Goal: Task Accomplishment & Management: Manage account settings

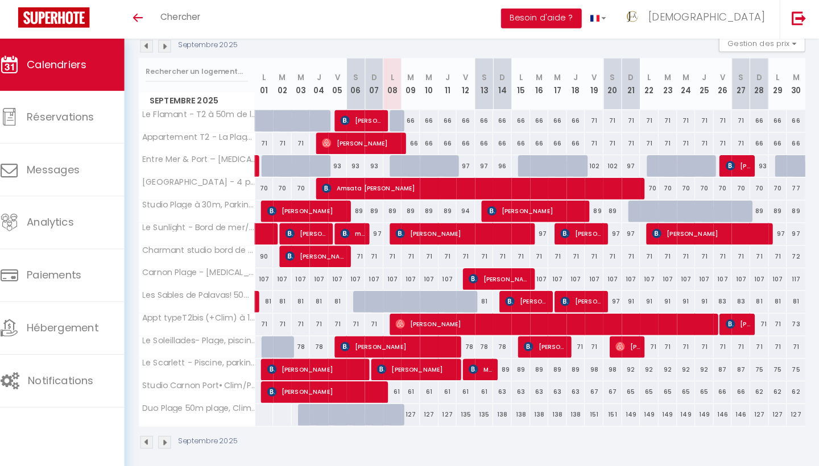
scroll to position [127, 0]
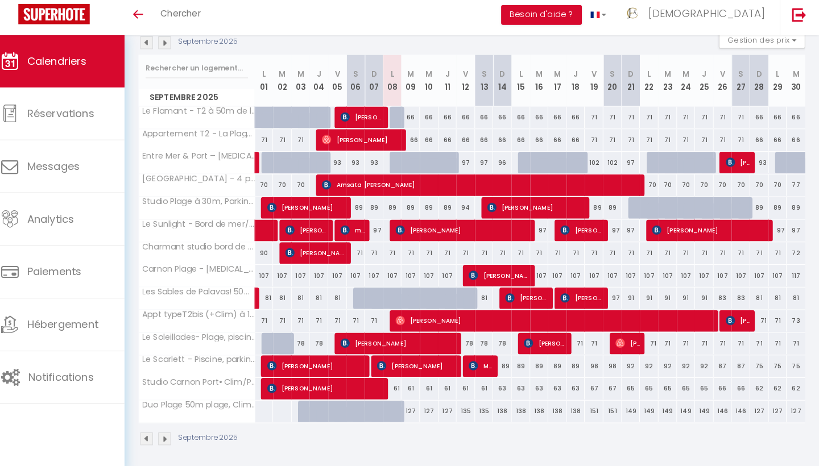
click at [171, 41] on img at bounding box center [177, 47] width 13 height 13
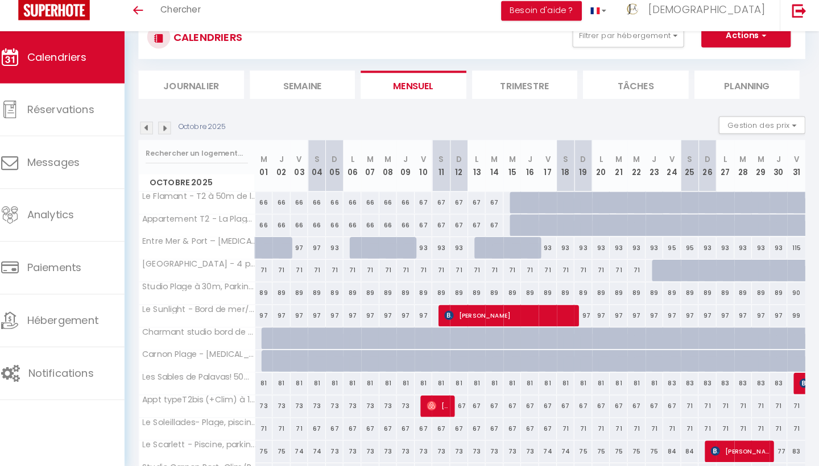
click at [516, 198] on div at bounding box center [525, 208] width 18 height 22
type input "70"
type input "Mer 15 Octobre 2025"
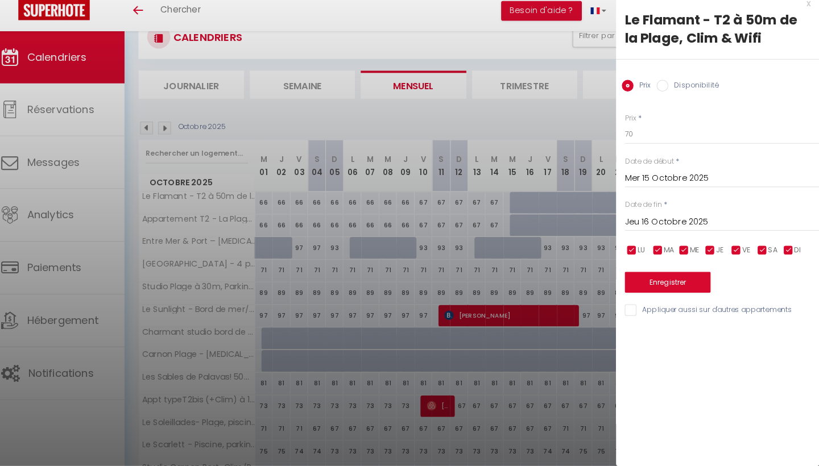
click at [645, 220] on input "Jeu 16 Octobre 2025" at bounding box center [723, 227] width 191 height 15
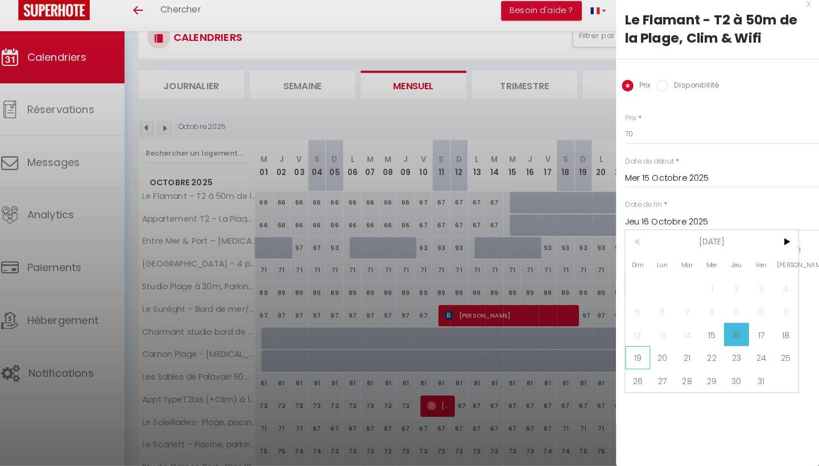
click at [629, 357] on span "19" at bounding box center [641, 360] width 24 height 23
type input "Dim 19 Octobre 2025"
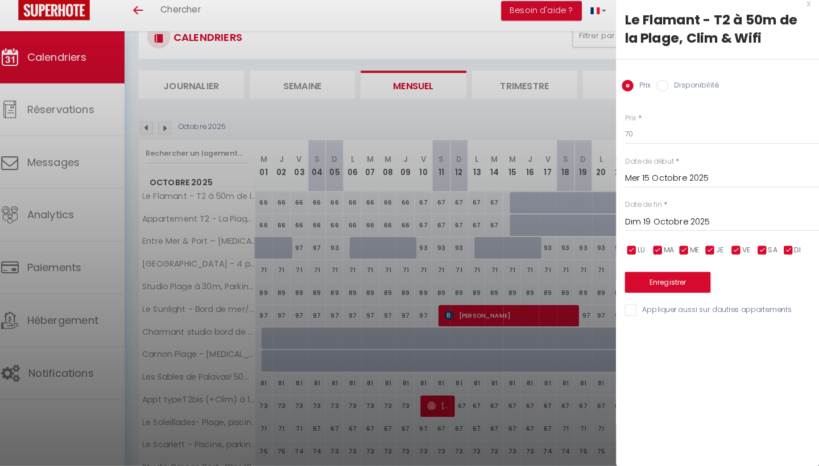
click at [660, 88] on input "Disponibilité" at bounding box center [665, 93] width 11 height 11
radio input "true"
radio input "false"
click at [644, 277] on button "Enregistrer" at bounding box center [670, 287] width 84 height 20
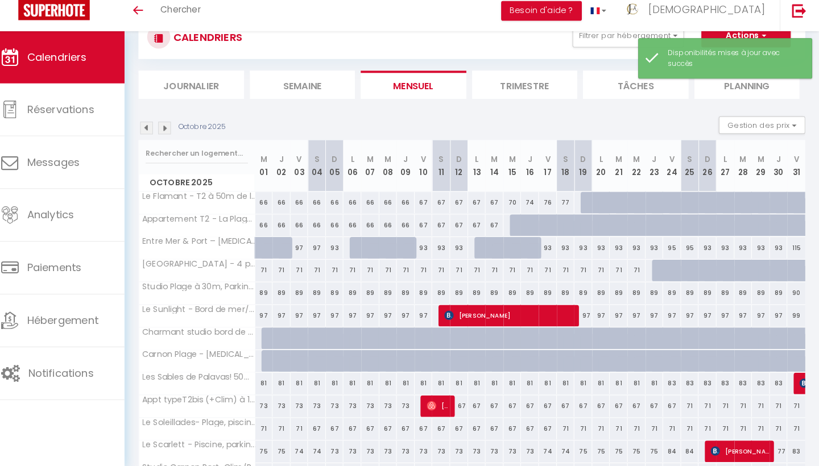
click at [516, 220] on div at bounding box center [525, 231] width 18 height 22
select select "1"
type input "Mer 15 Octobre 2025"
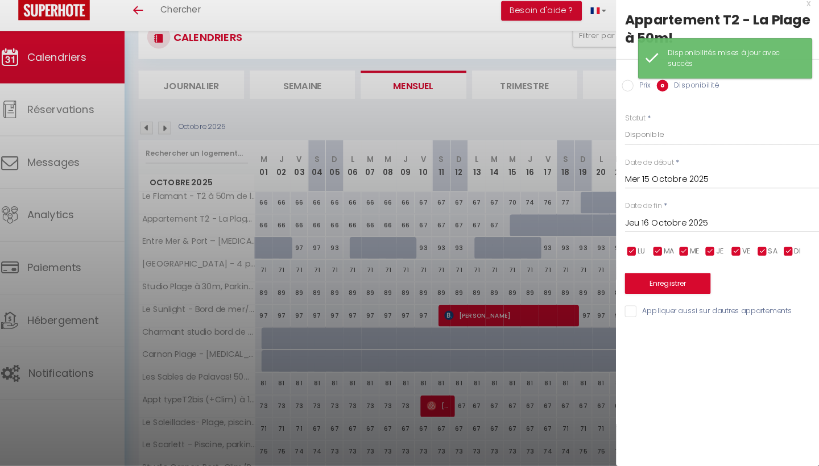
click at [668, 221] on input "Jeu 16 Octobre 2025" at bounding box center [723, 228] width 191 height 15
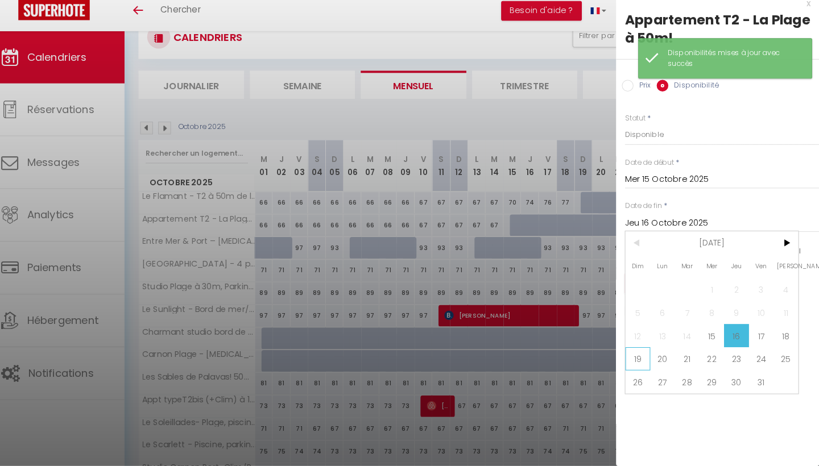
click at [629, 353] on span "19" at bounding box center [641, 361] width 24 height 23
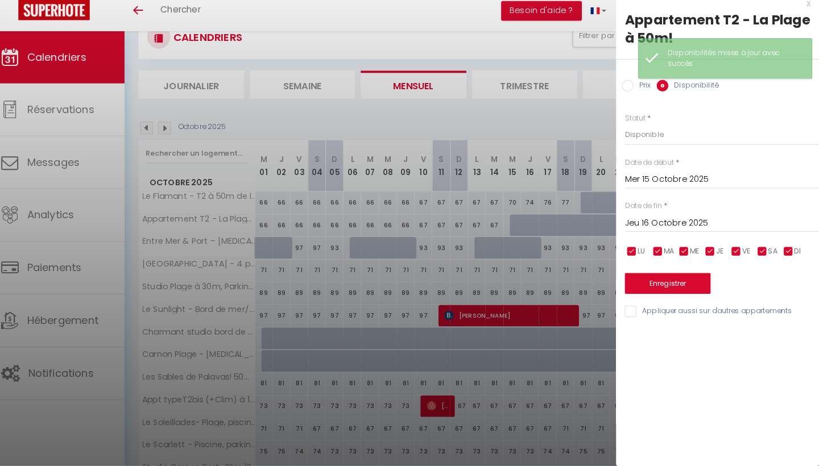
type input "Dim 19 Octobre 2025"
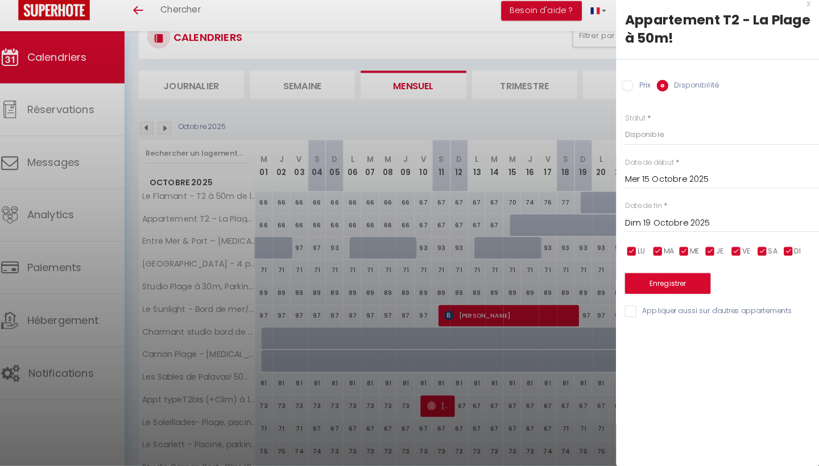
click at [647, 277] on button "Enregistrer" at bounding box center [670, 287] width 84 height 20
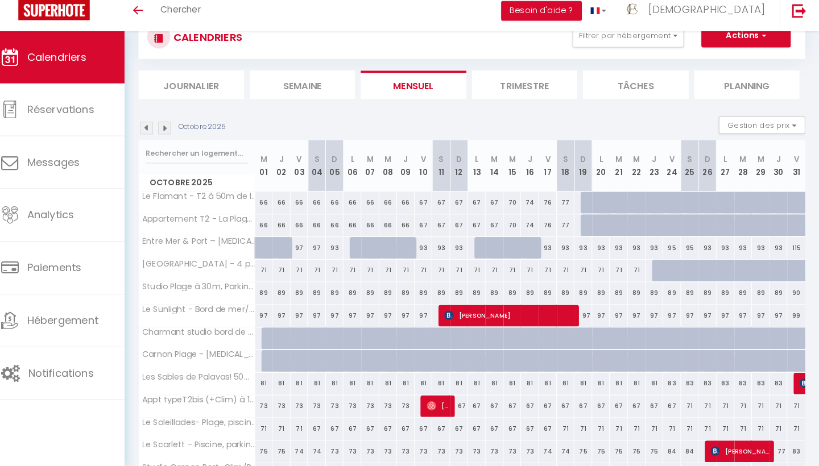
click at [171, 129] on img at bounding box center [177, 135] width 13 height 13
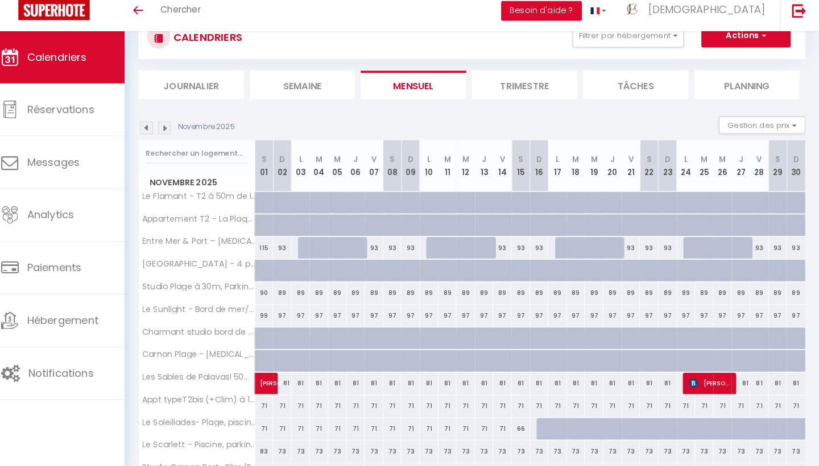
click at [171, 129] on img at bounding box center [177, 135] width 13 height 13
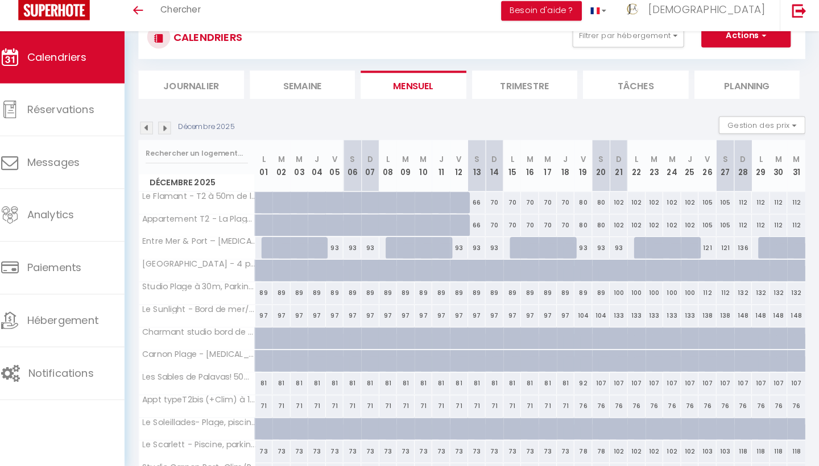
click at [154, 129] on img at bounding box center [160, 135] width 13 height 13
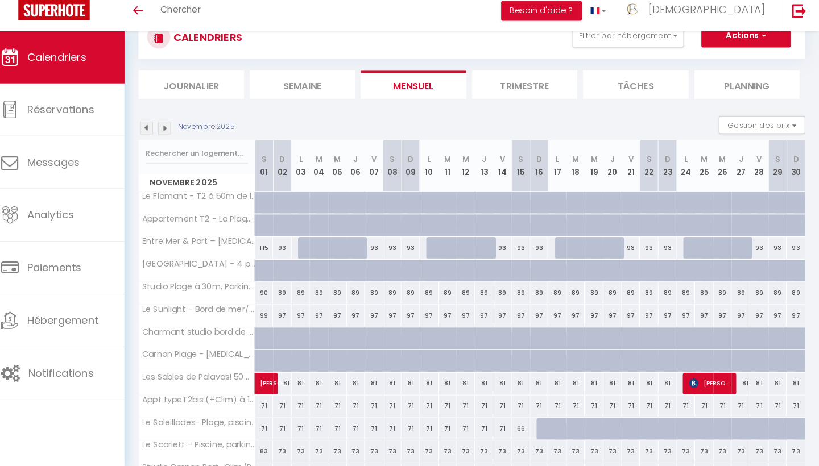
click at [154, 129] on img at bounding box center [160, 135] width 13 height 13
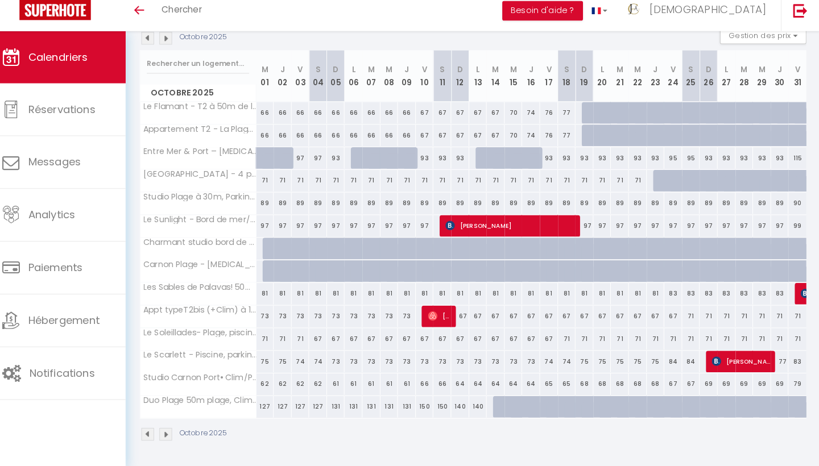
scroll to position [127, 0]
click at [475, 399] on div "140" at bounding box center [484, 408] width 18 height 21
select select "1"
type input "Lun 13 Octobre 2025"
type input "[DATE] Octobre 2025"
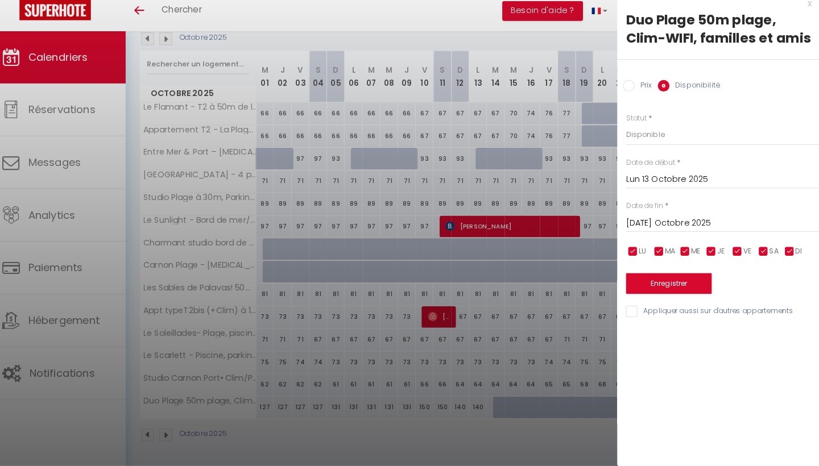
click at [641, 178] on input "Lun 13 Octobre 2025" at bounding box center [723, 185] width 191 height 15
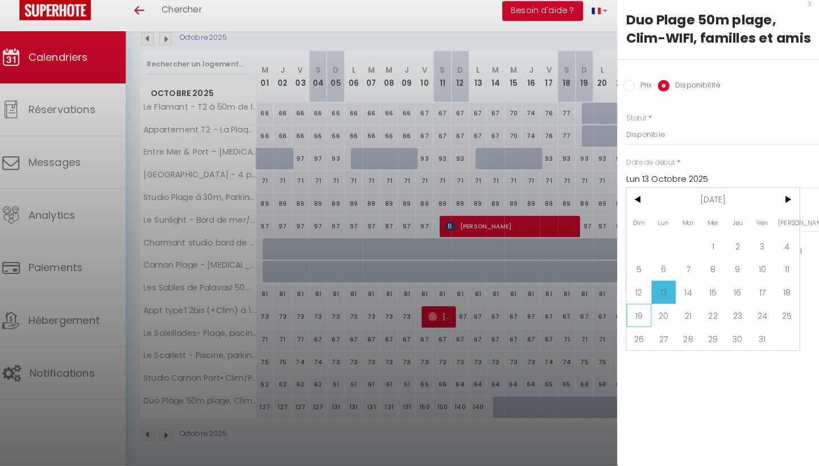
click at [629, 314] on span "19" at bounding box center [641, 318] width 24 height 23
type input "Dim 19 Octobre 2025"
type input "Lun 20 Octobre 2025"
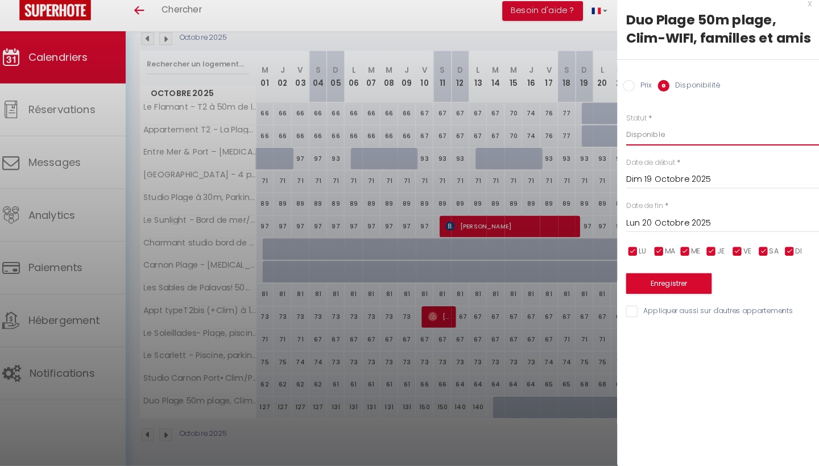
select select "0"
click at [641, 278] on button "Enregistrer" at bounding box center [670, 287] width 84 height 20
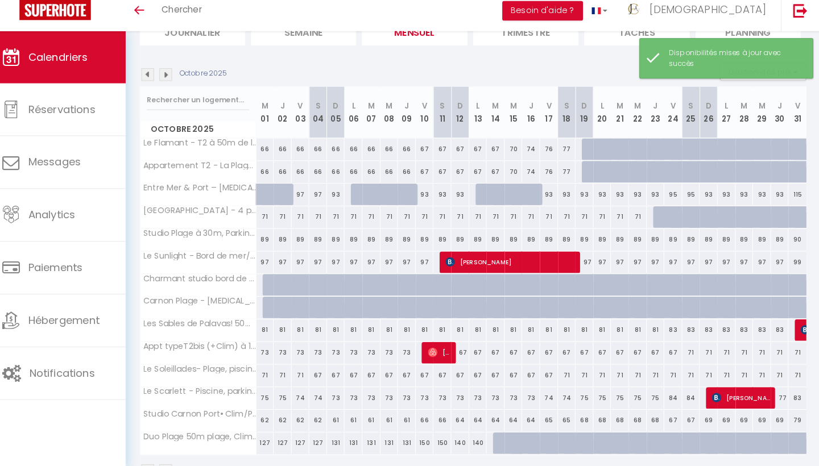
scroll to position [93, 0]
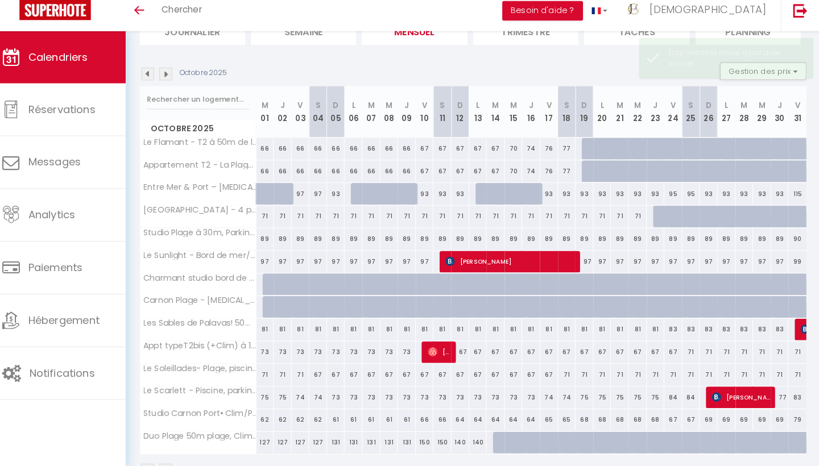
click at [498, 438] on div at bounding box center [507, 444] width 18 height 22
select select "1"
type input "[DATE] Octobre 2025"
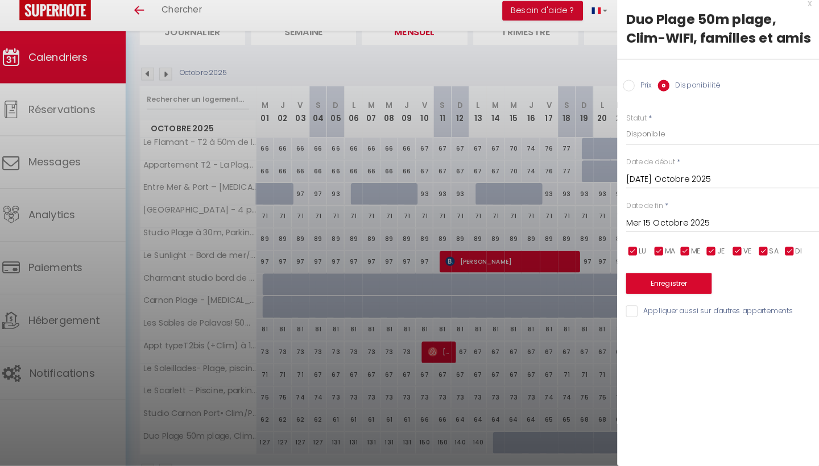
click at [649, 221] on input "Mer 15 Octobre 2025" at bounding box center [723, 228] width 191 height 15
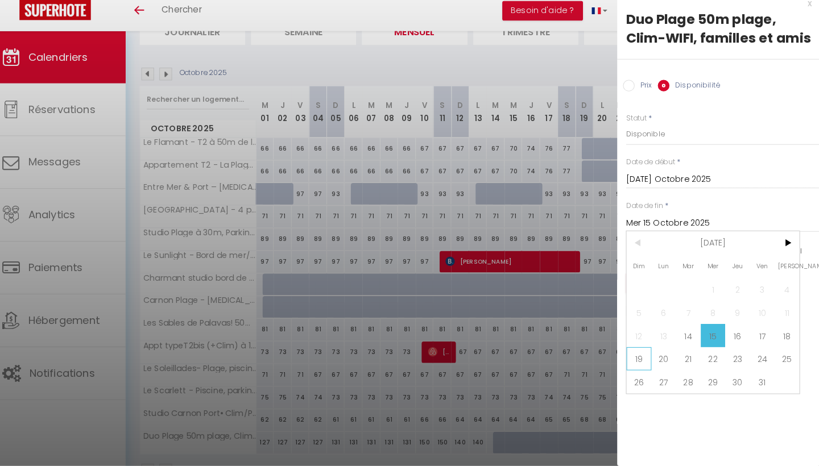
click at [629, 350] on span "19" at bounding box center [641, 361] width 24 height 23
type input "Dim 19 Octobre 2025"
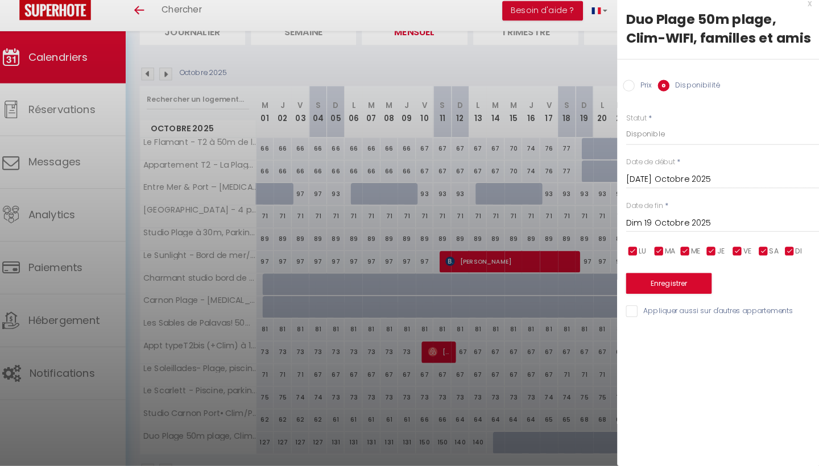
click at [637, 88] on label "Prix" at bounding box center [645, 94] width 17 height 13
click at [626, 88] on input "Prix" at bounding box center [631, 93] width 11 height 11
radio input "true"
click at [660, 88] on input "Disponibilité" at bounding box center [665, 93] width 11 height 11
radio input "true"
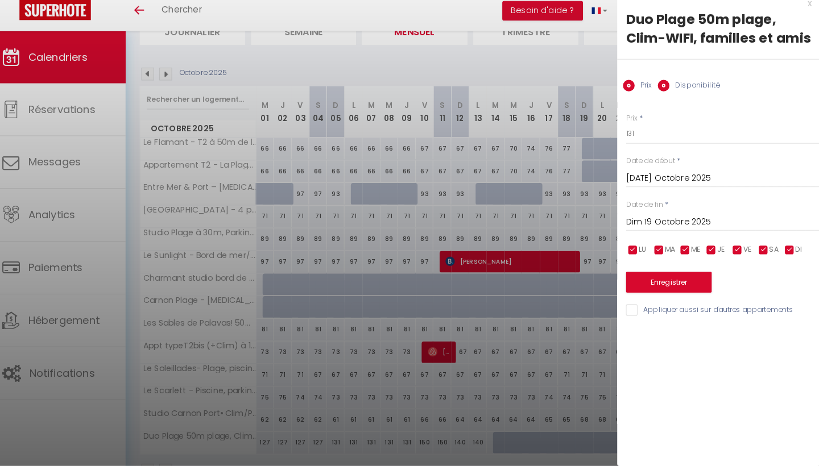
radio input "false"
click at [644, 277] on button "Enregistrer" at bounding box center [670, 287] width 84 height 20
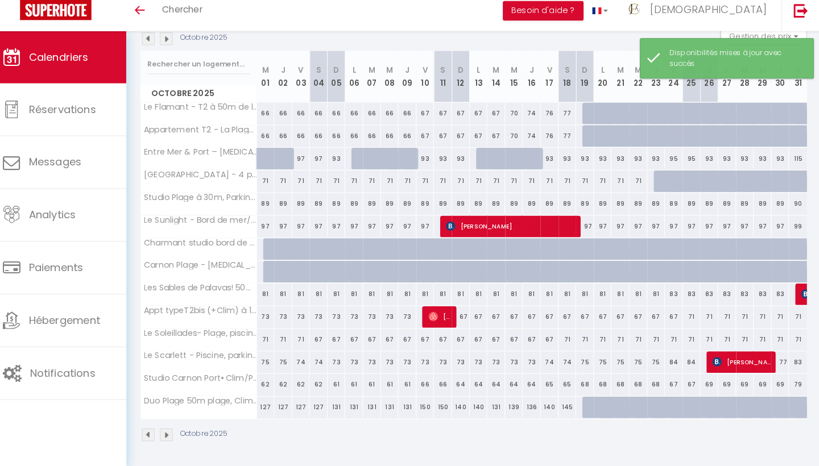
scroll to position [127, 0]
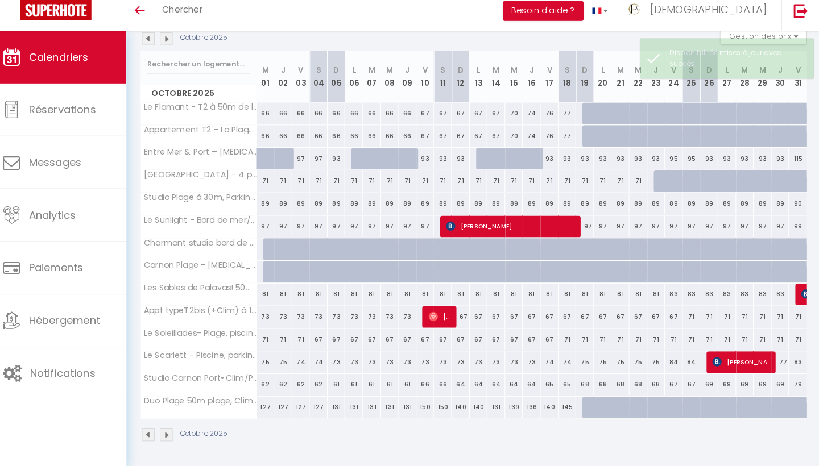
click at [171, 429] on img at bounding box center [177, 435] width 13 height 13
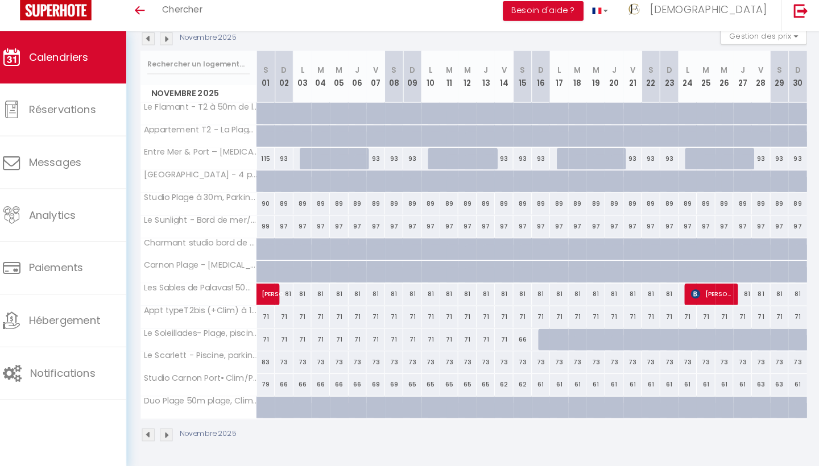
click at [171, 429] on img at bounding box center [177, 435] width 13 height 13
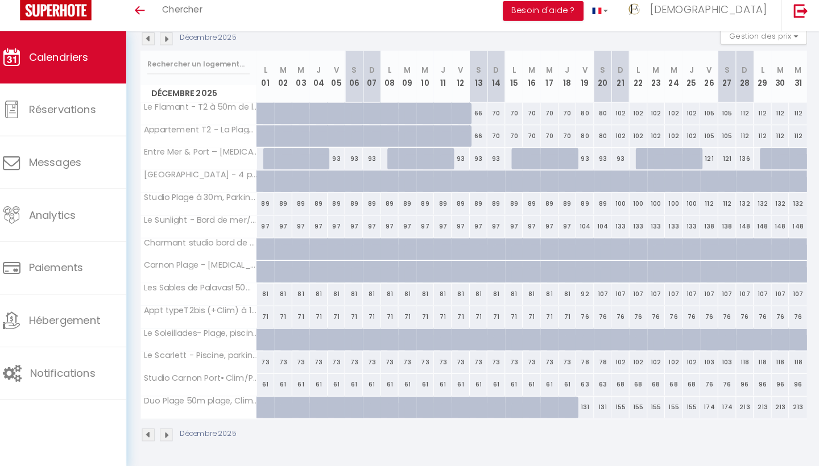
click at [463, 404] on div at bounding box center [472, 415] width 18 height 22
select select "1"
type input "Ven 12 Décembre 2025"
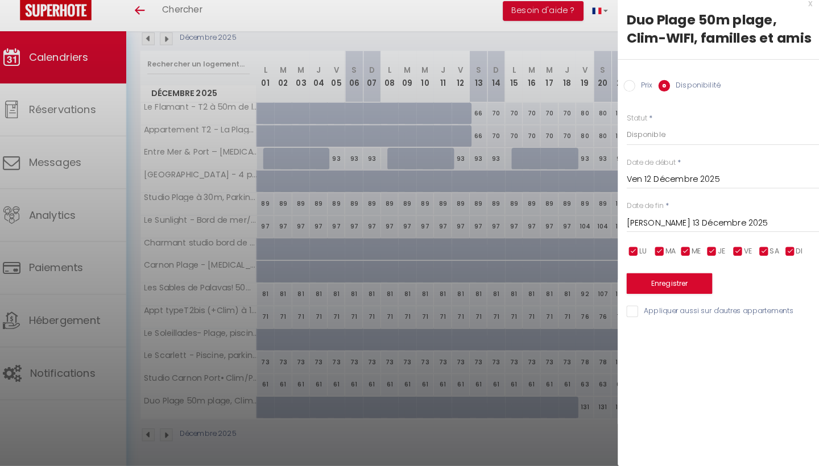
click at [653, 221] on input "[PERSON_NAME] 13 Décembre 2025" at bounding box center [723, 228] width 191 height 15
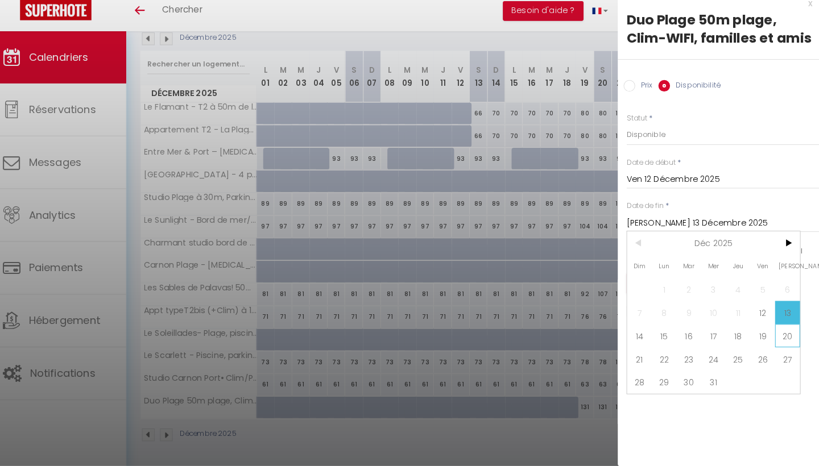
click at [779, 331] on span "20" at bounding box center [786, 338] width 24 height 23
type input "[PERSON_NAME] 20 Décembre 2025"
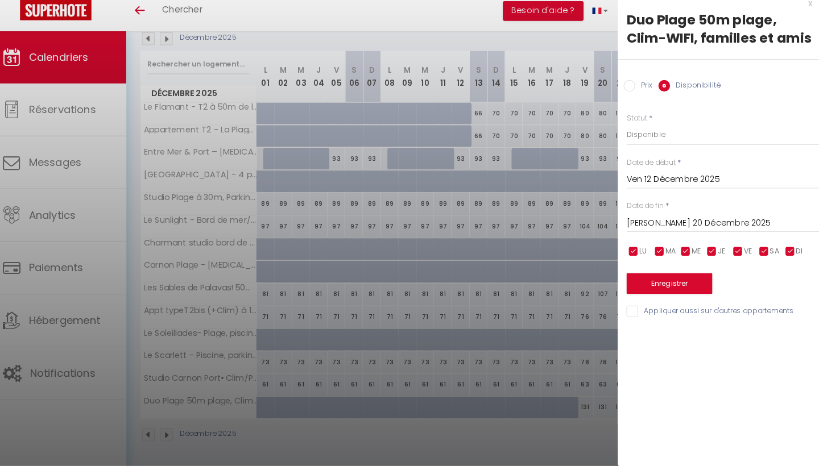
click at [636, 277] on button "Enregistrer" at bounding box center [670, 287] width 84 height 20
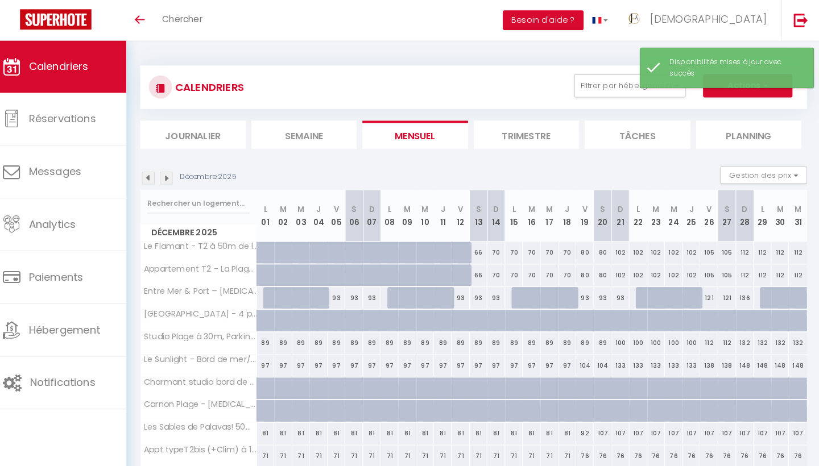
scroll to position [0, 0]
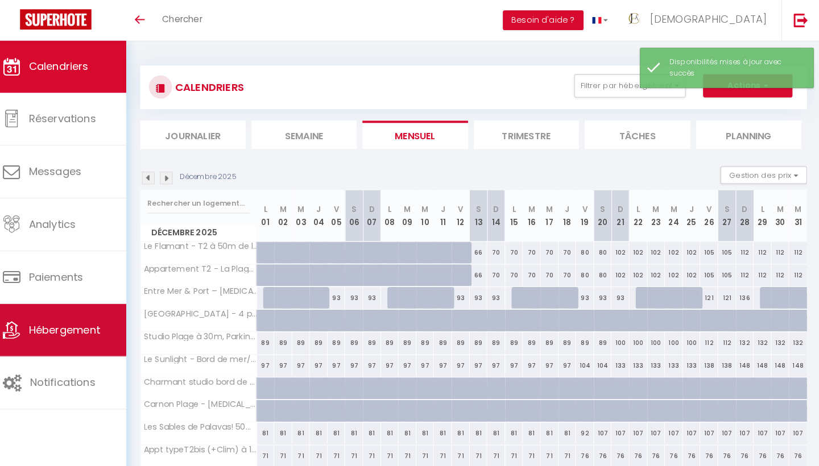
click at [69, 332] on link "Hébergement" at bounding box center [69, 323] width 138 height 51
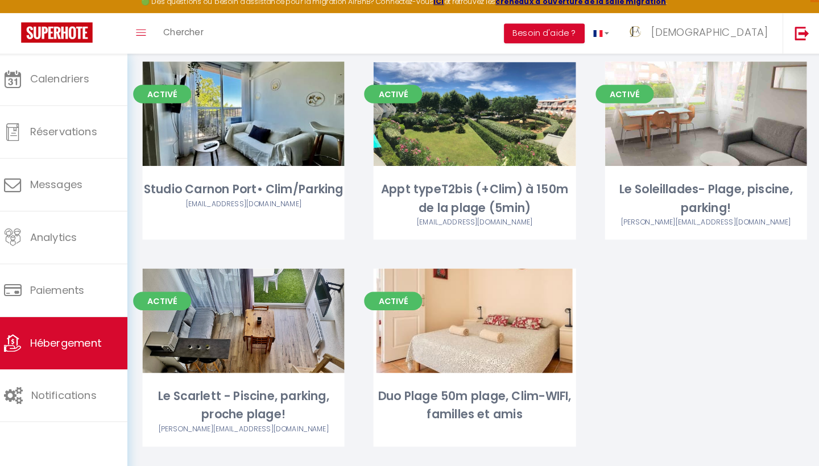
scroll to position [750, 0]
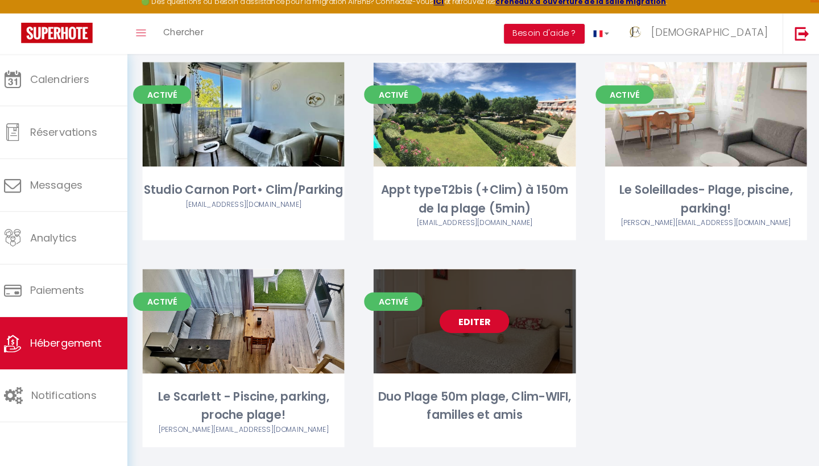
click at [453, 313] on link "Editer" at bounding box center [478, 324] width 68 height 23
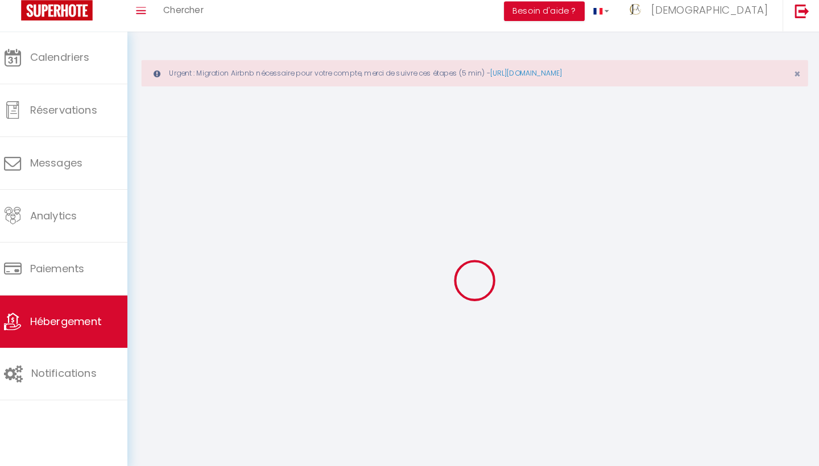
select select "1"
select select "28"
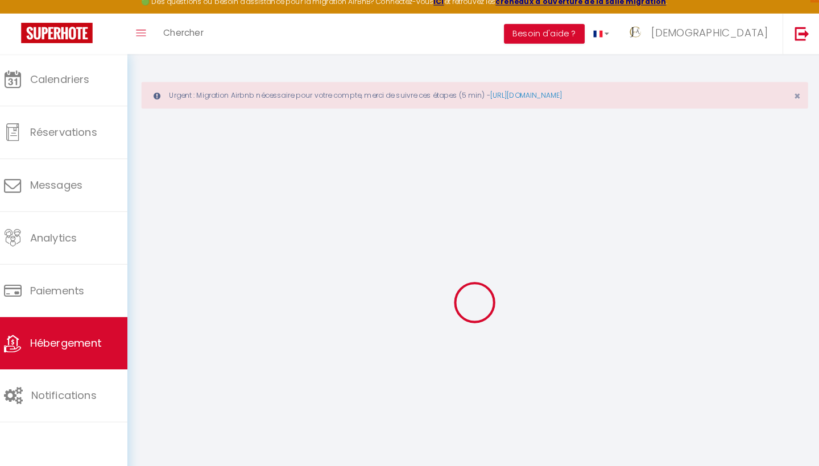
select select
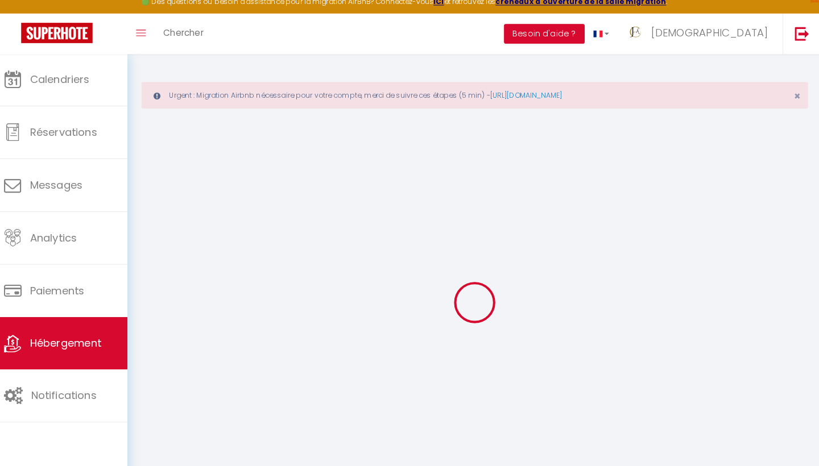
select select
checkbox input "false"
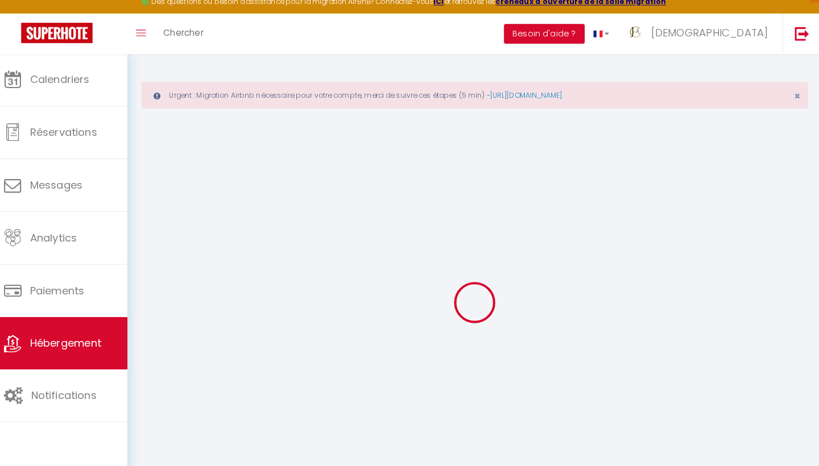
select select
type input "Duo Plage 50m plage, Clim-WIFI, familles et amis"
select select "8"
select select "2"
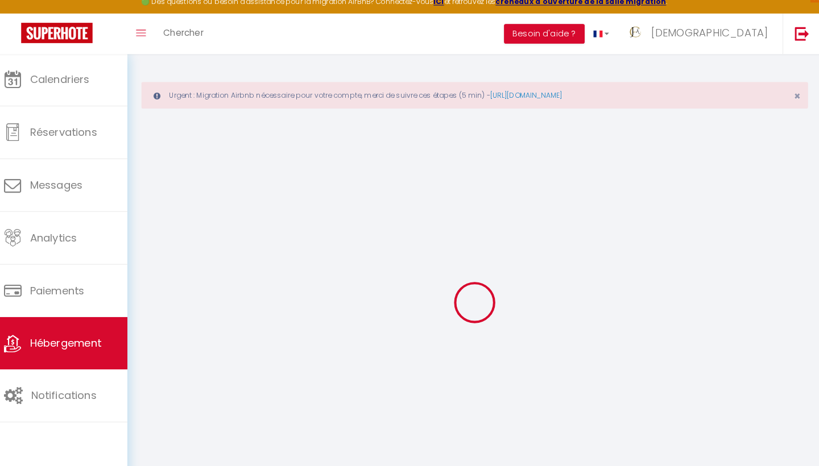
select select "2"
type input "137"
select select
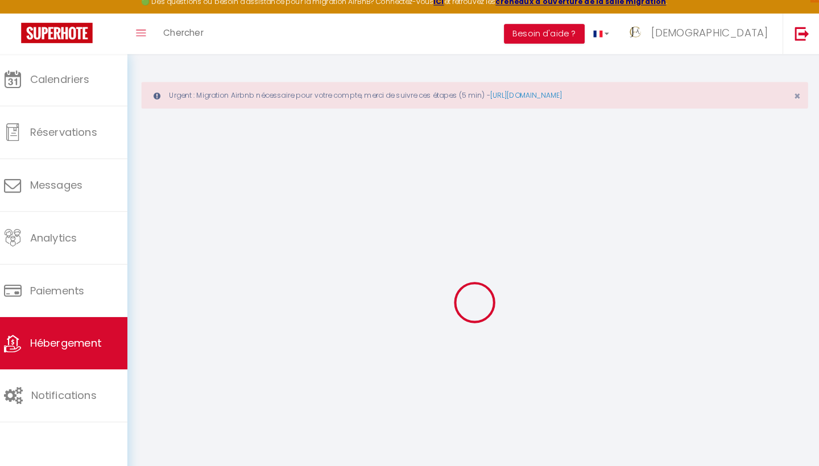
select select
type input "[STREET_ADDRESS]"
type input "34250"
type input "Palavas-les-Flots"
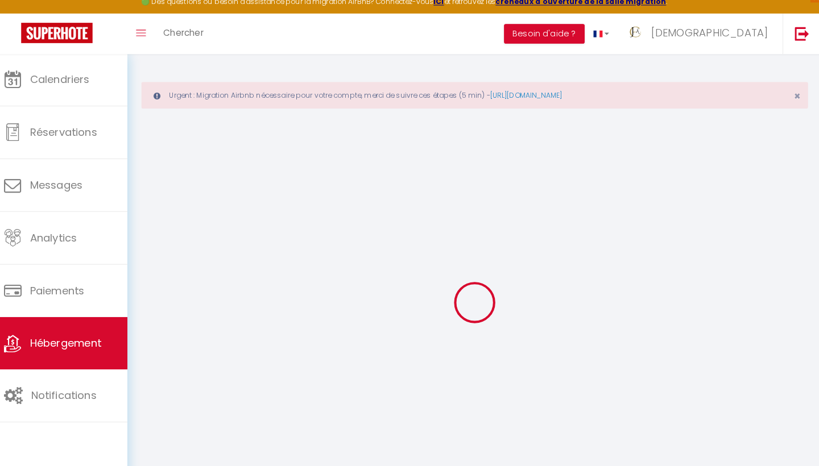
type input "[EMAIL_ADDRESS][DOMAIN_NAME]"
select select
checkbox input "false"
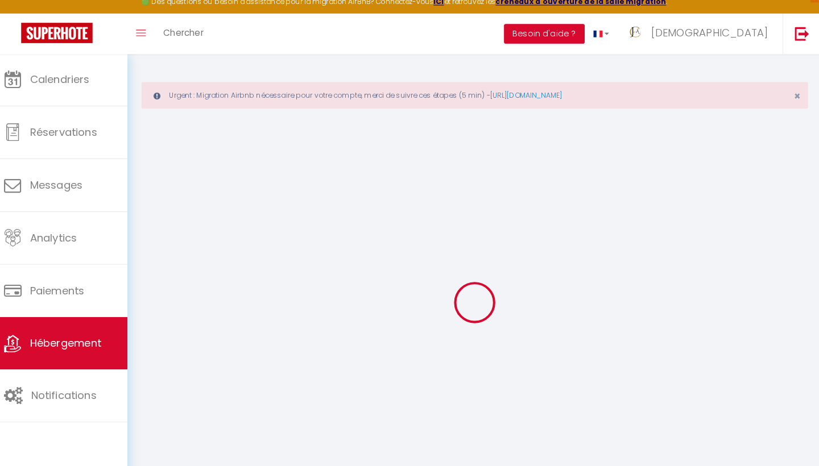
checkbox input "false"
type input "0"
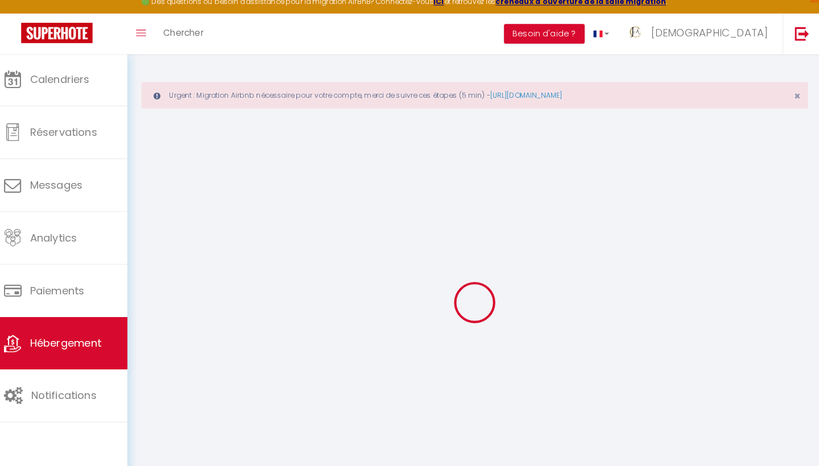
select select
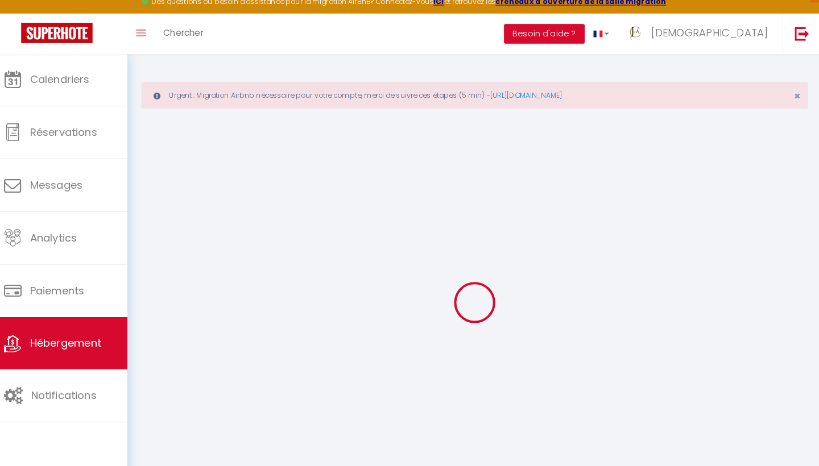
select select
checkbox input "false"
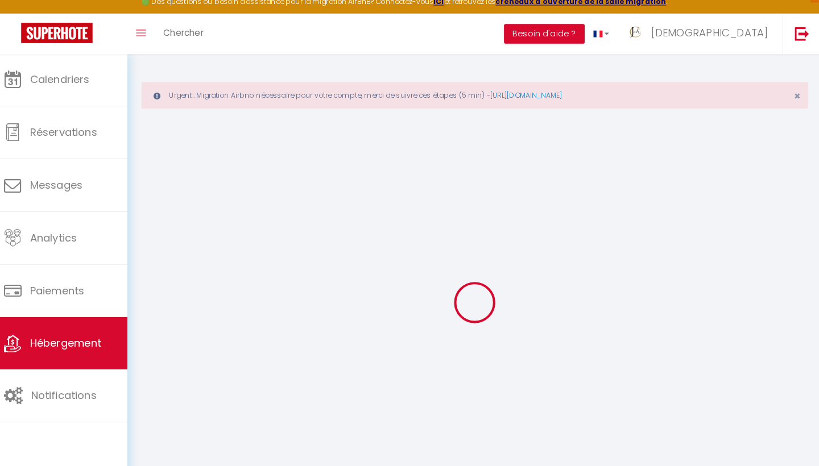
select select
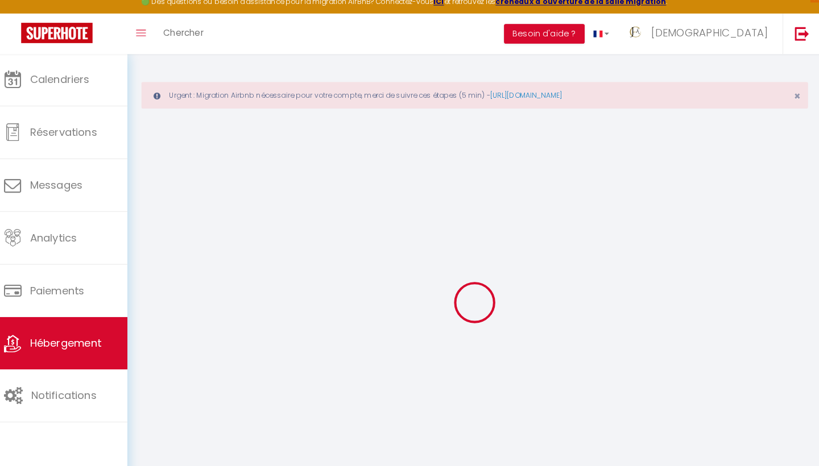
select select
checkbox input "false"
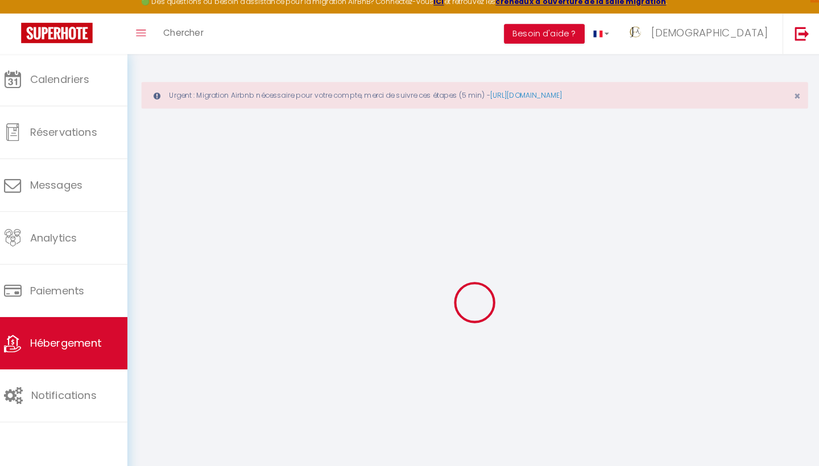
select select
checkbox input "false"
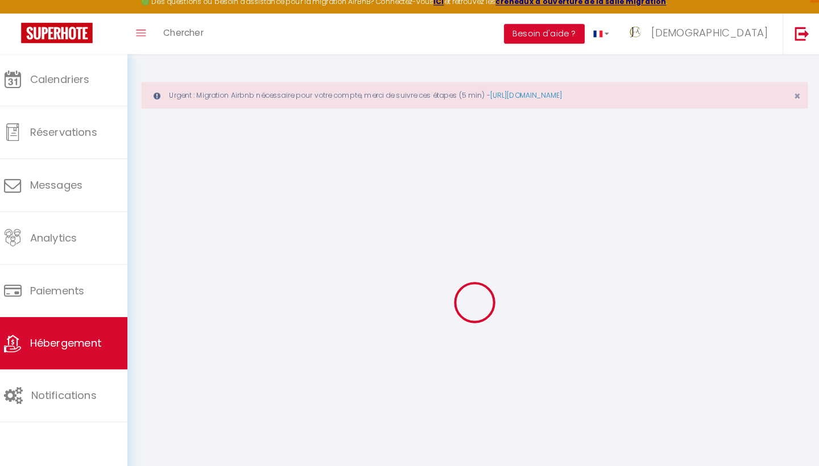
select select
checkbox input "false"
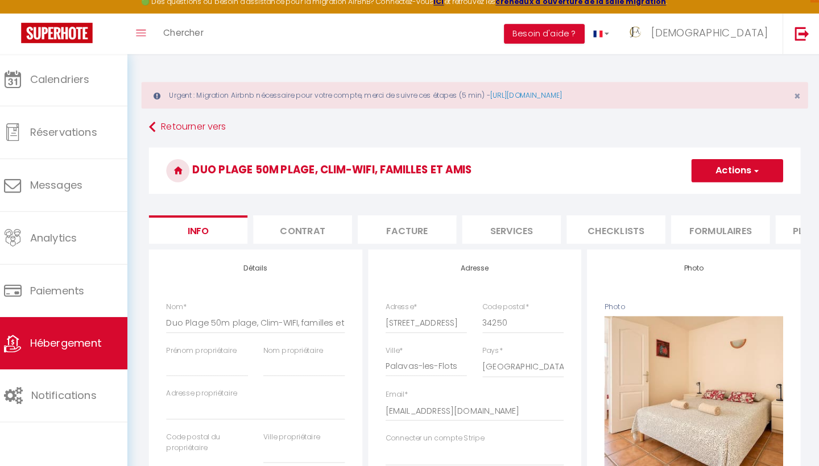
click at [510, 227] on li "Services" at bounding box center [514, 234] width 97 height 28
select select
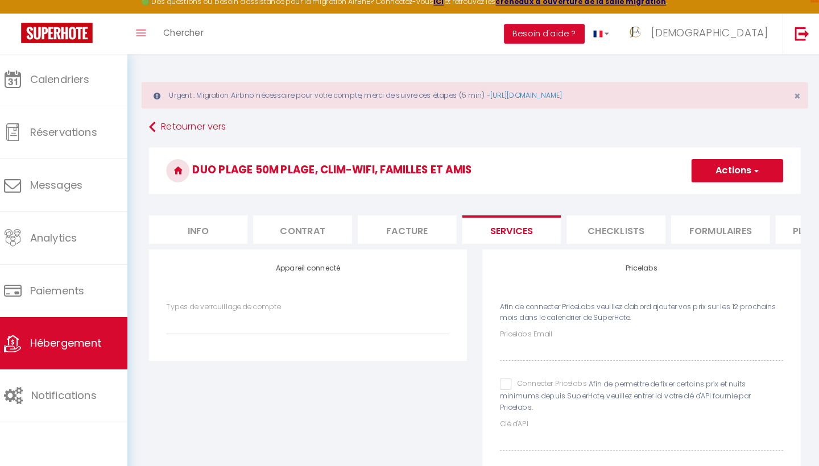
click at [777, 228] on li "Plateformes" at bounding box center [821, 234] width 97 height 28
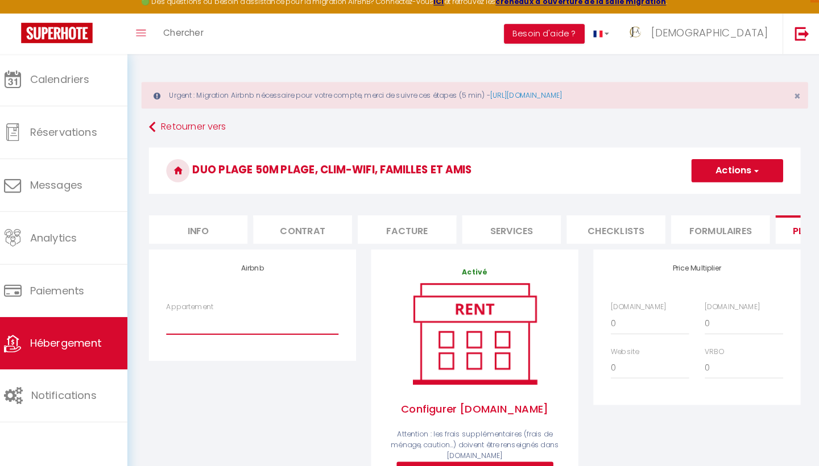
select select "4244-1502634871594958064"
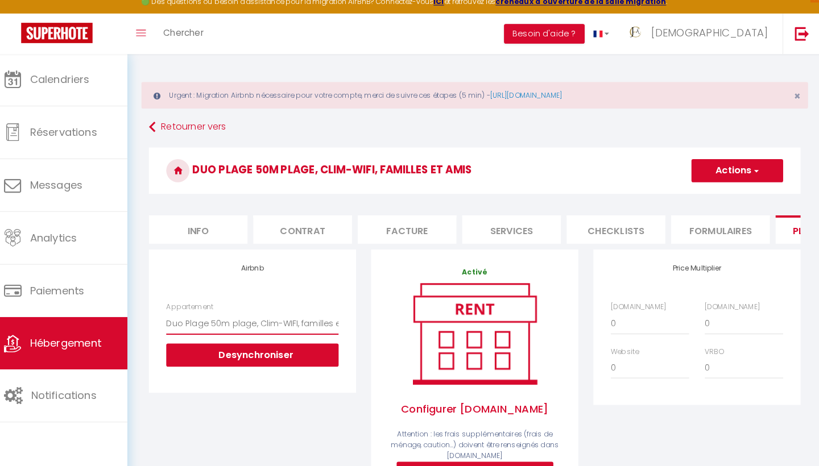
click at [299, 449] on div "Airbnb Appartement Duo Plage 50m plage, Clim-WIFI, familles et amis - [EMAIL_AD…" at bounding box center [261, 407] width 218 height 306
click at [750, 171] on span "button" at bounding box center [753, 176] width 7 height 11
click at [711, 195] on link "Enregistrer" at bounding box center [735, 201] width 90 height 15
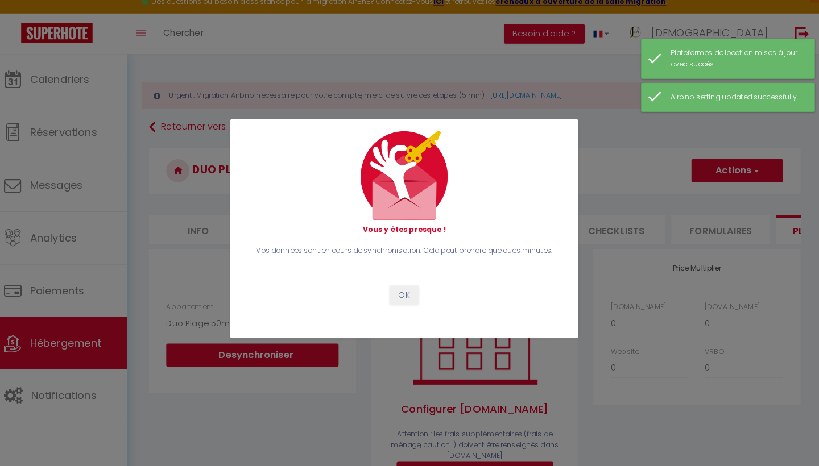
click at [396, 298] on button "OK" at bounding box center [409, 298] width 28 height 19
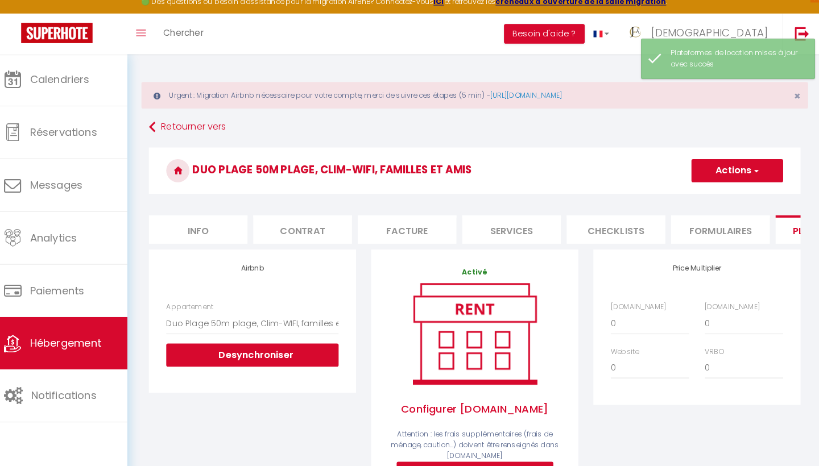
click at [511, 226] on li "Services" at bounding box center [514, 234] width 97 height 28
select select
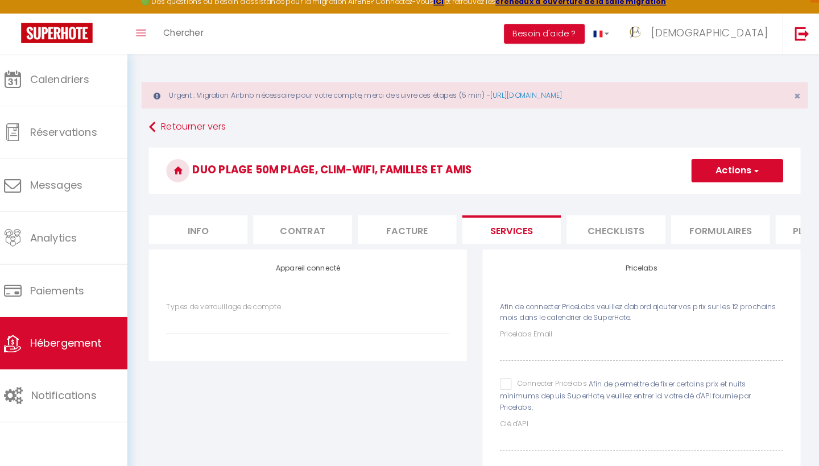
click at [503, 380] on input "Connecter Pricelabs" at bounding box center [545, 385] width 85 height 11
checkbox input "true"
select select
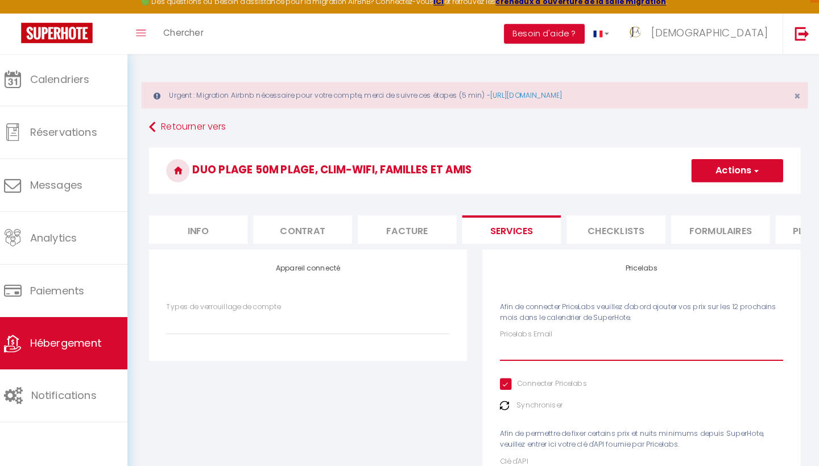
click at [503, 345] on input "Pricelabs Email" at bounding box center [642, 352] width 278 height 20
type input "[EMAIL_ADDRESS][DOMAIN_NAME]"
select select
click at [750, 171] on span "button" at bounding box center [753, 176] width 7 height 11
click at [714, 195] on link "Enregistrer" at bounding box center [735, 201] width 90 height 15
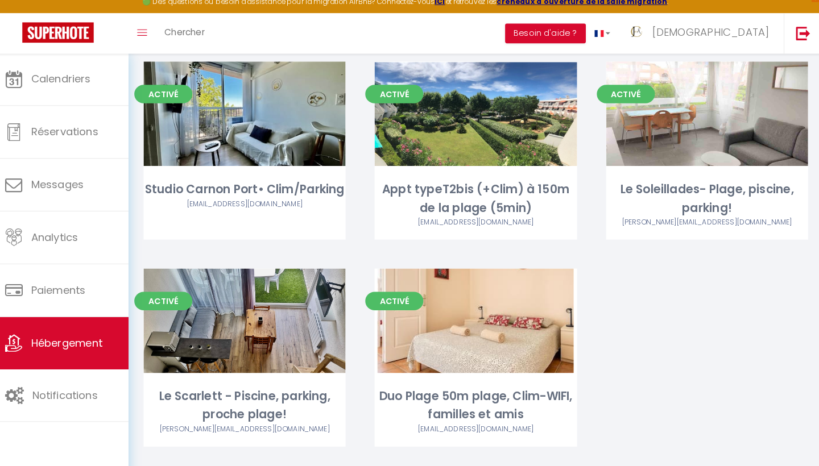
scroll to position [750, 0]
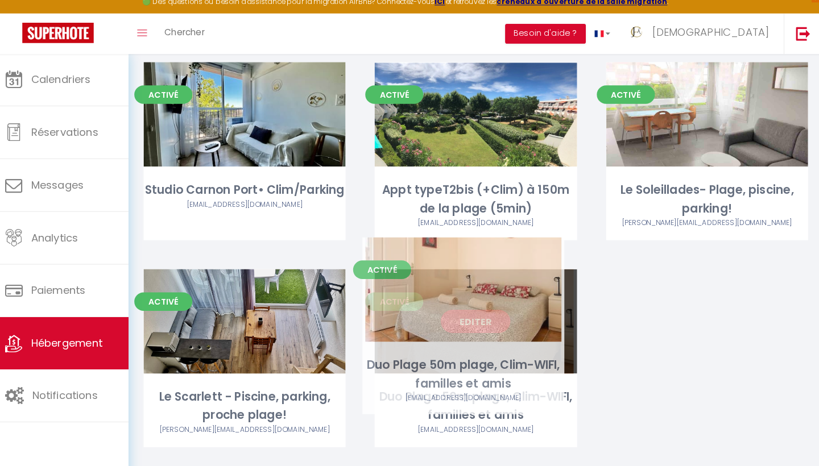
click at [470, 313] on link "Editer" at bounding box center [478, 324] width 68 height 23
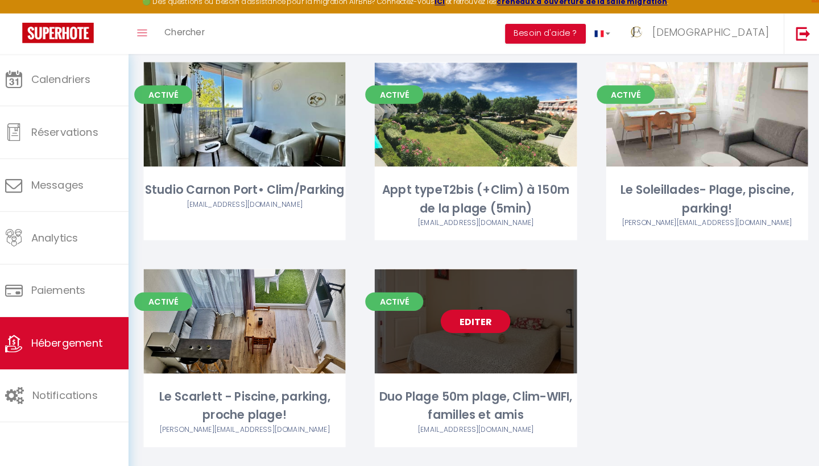
click at [462, 313] on link "Editer" at bounding box center [478, 324] width 68 height 23
select select "3"
select select "2"
select select "1"
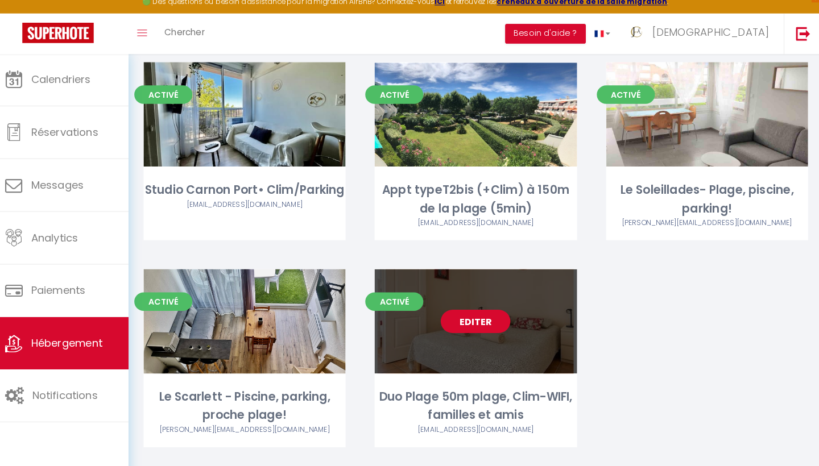
select select "1"
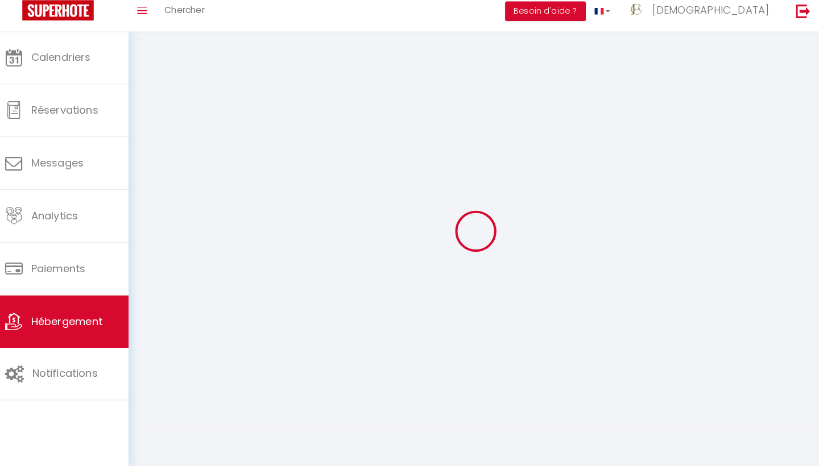
select select
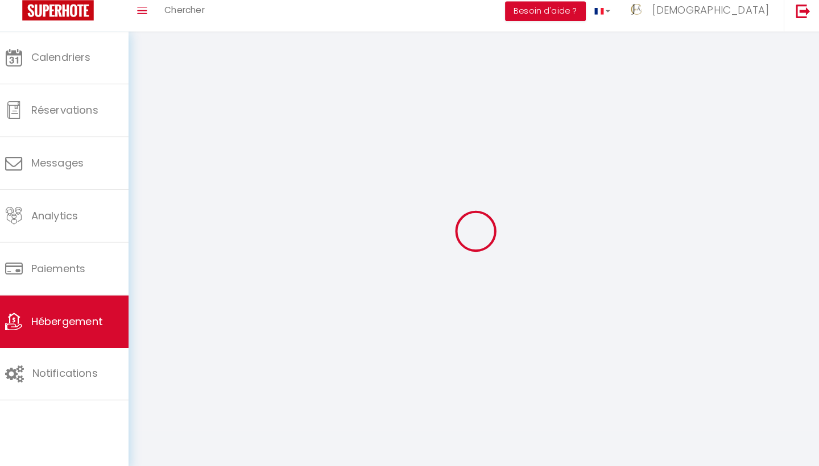
select select
checkbox input "false"
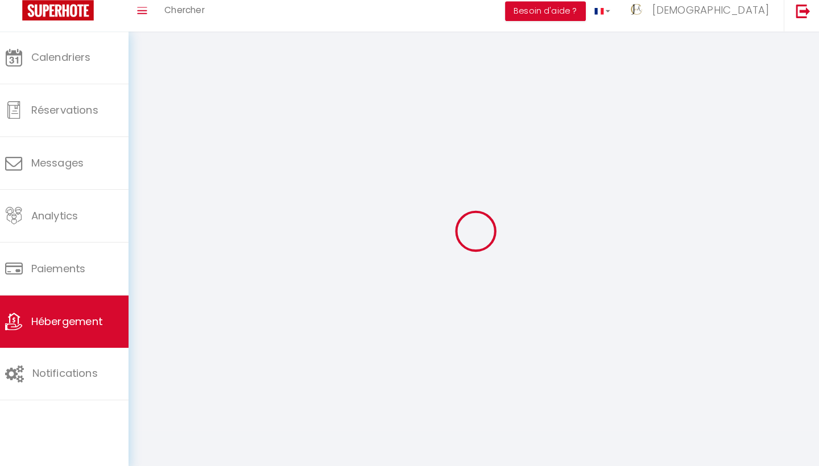
checkbox input "false"
select select
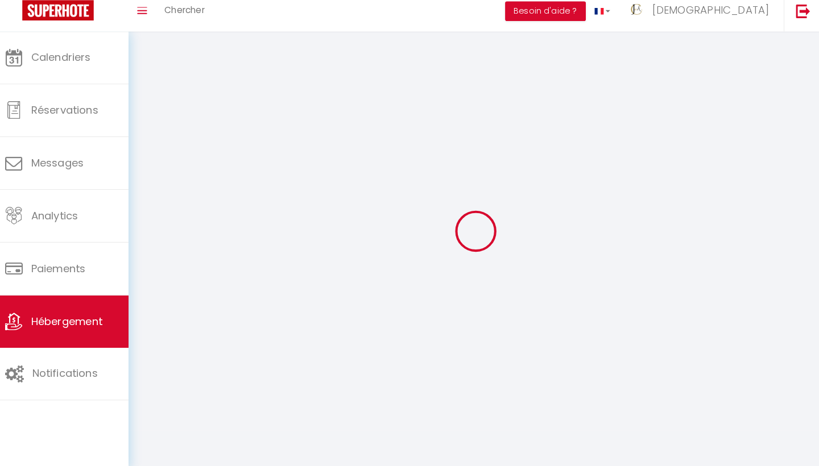
select select
checkbox input "false"
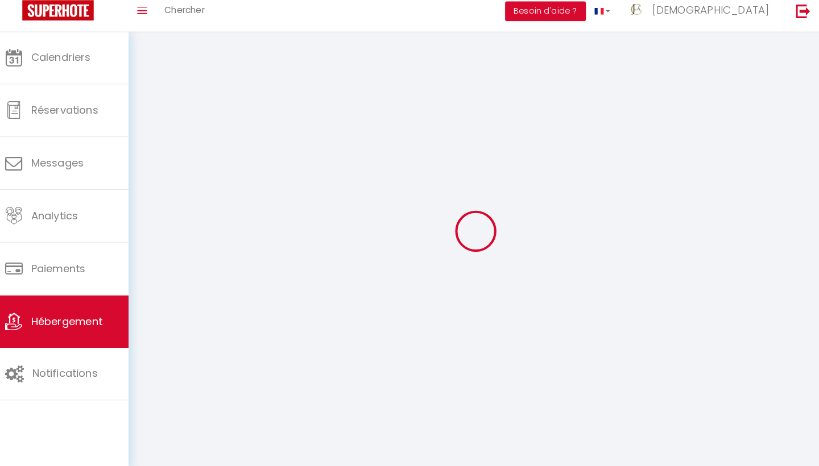
checkbox input "false"
select select
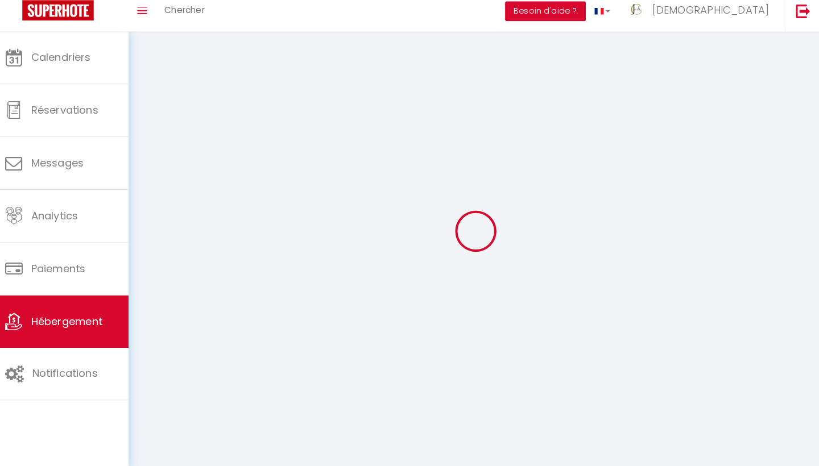
select select
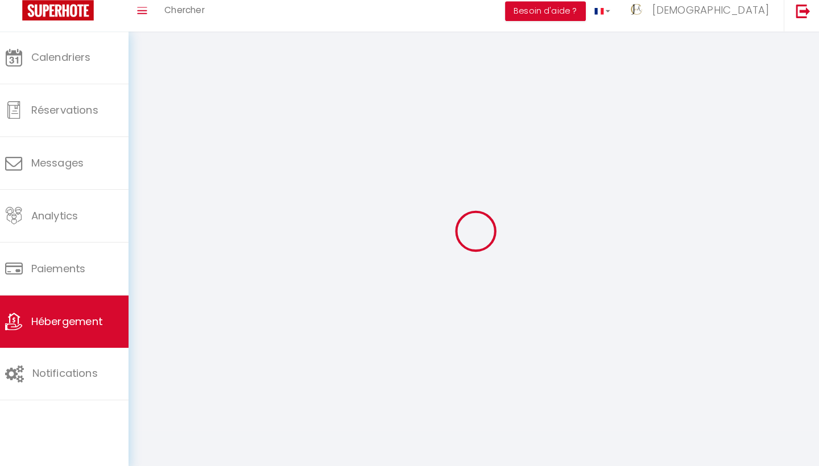
select select
checkbox input "false"
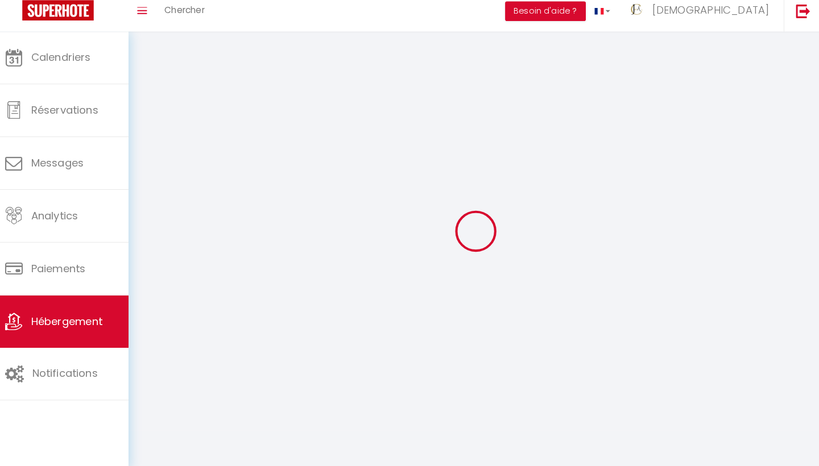
select select
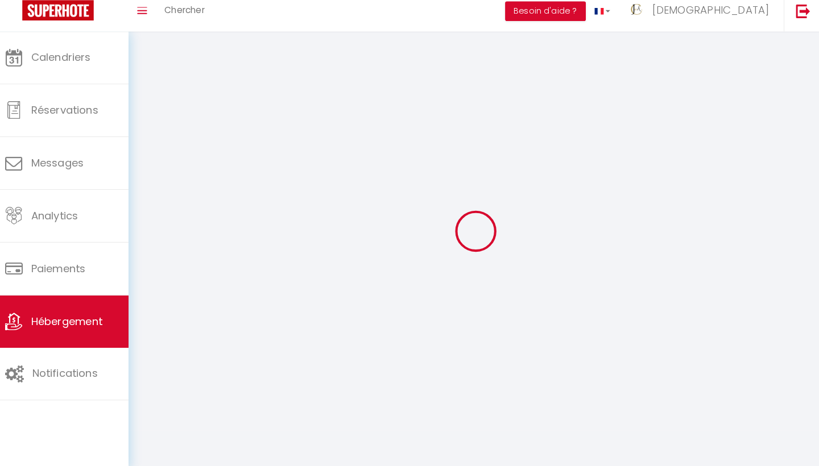
select select
checkbox input "false"
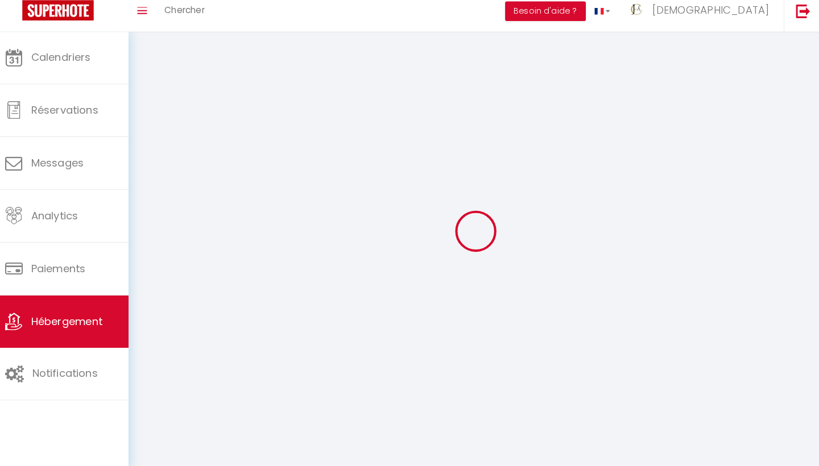
checkbox input "false"
select select
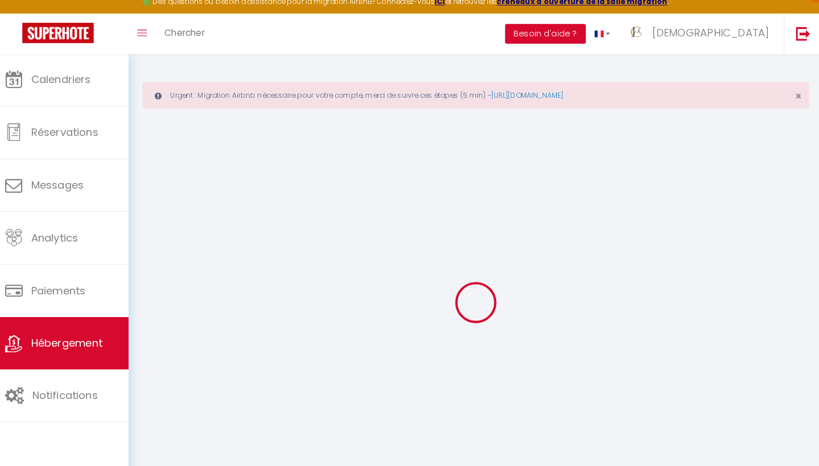
select select
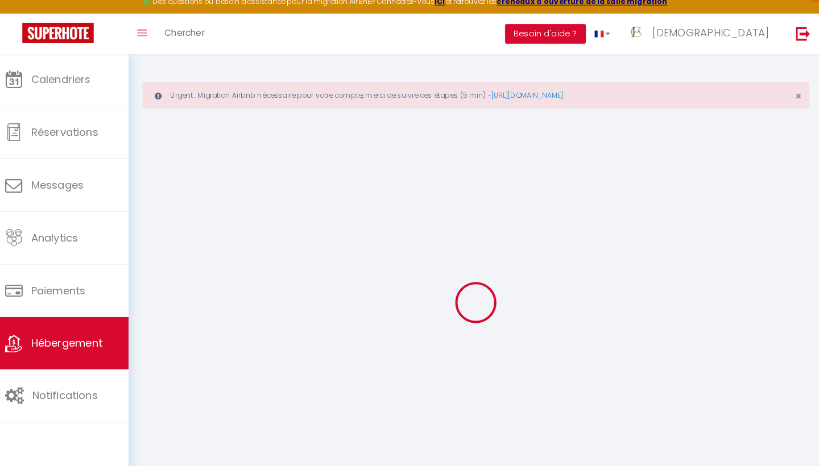
select select
type input "[EMAIL_ADDRESS][DOMAIN_NAME]"
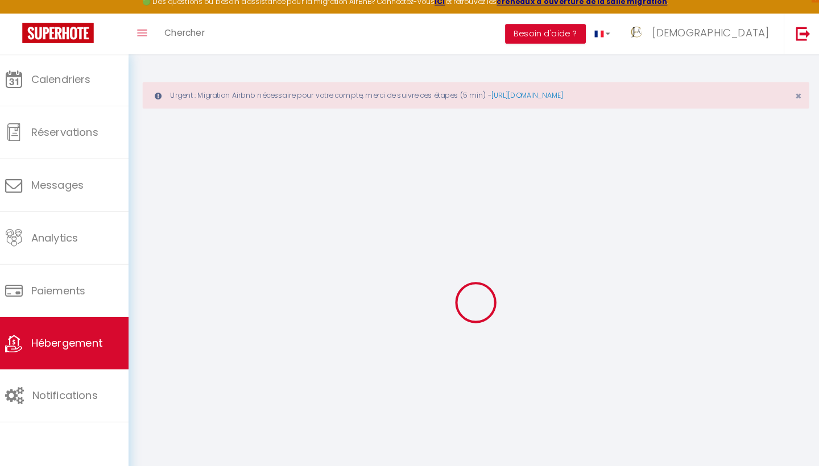
type input "14880496"
select select "4244-1502634871594958064"
select select
checkbox input "false"
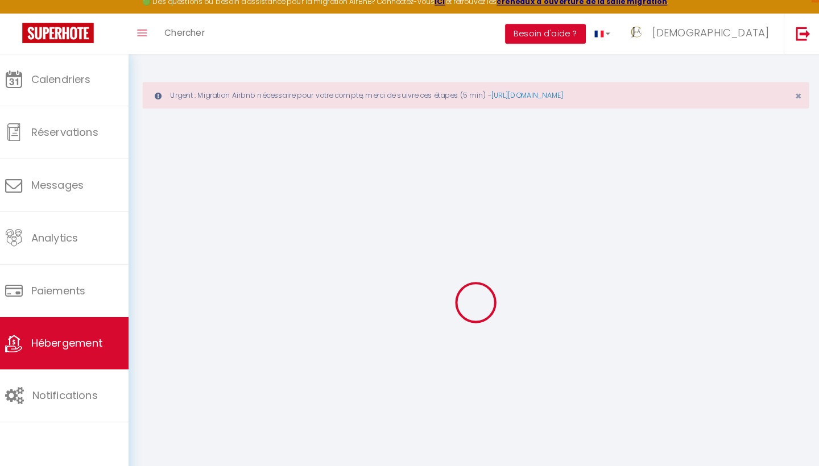
checkbox input "false"
select select "16:00"
select select "23:45"
select select "10:00"
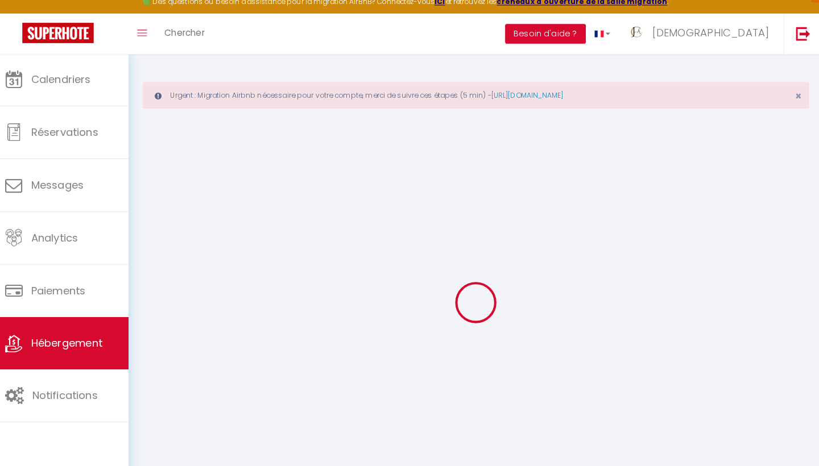
select select "30"
select select "120"
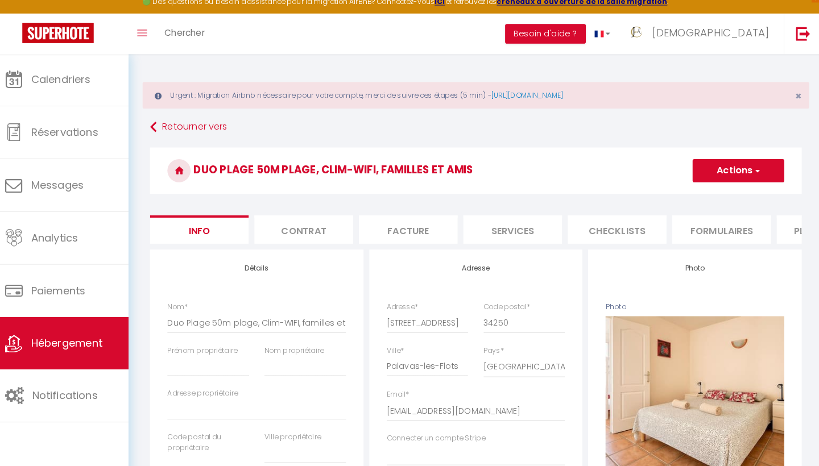
click at [777, 231] on li "Plateformes" at bounding box center [821, 234] width 97 height 28
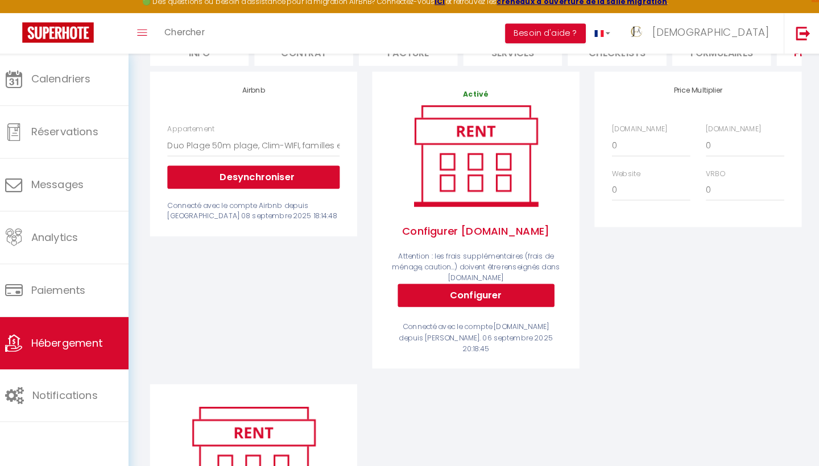
scroll to position [176, 0]
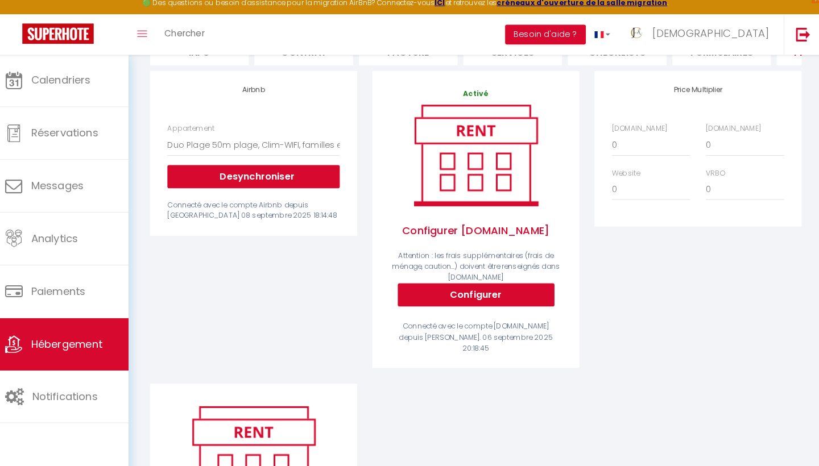
click at [416, 288] on button "Configurer" at bounding box center [479, 297] width 154 height 23
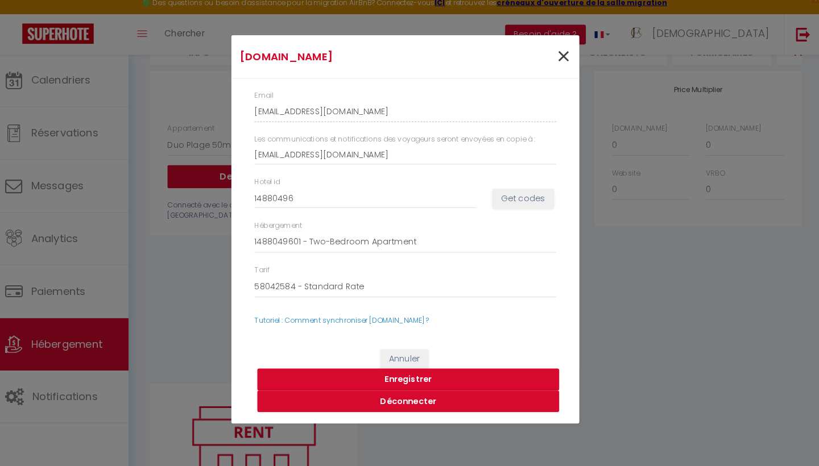
click at [557, 57] on span "×" at bounding box center [564, 64] width 14 height 34
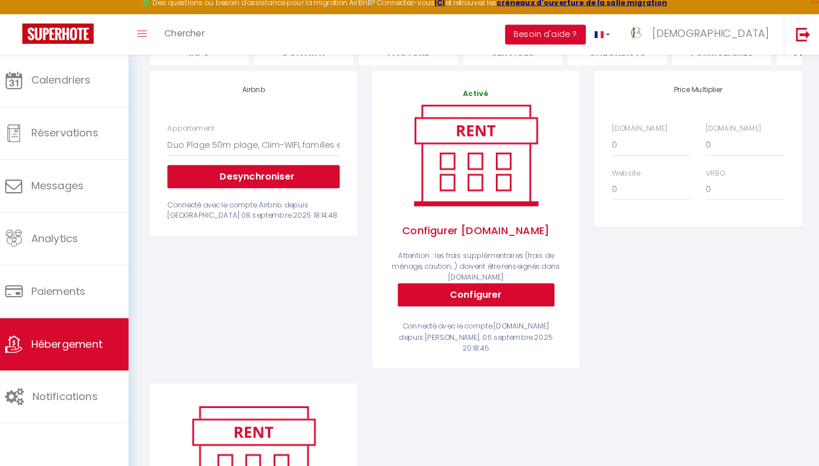
click at [474, 286] on button "Configurer" at bounding box center [479, 297] width 154 height 23
type input "[EMAIL_ADDRESS][DOMAIN_NAME]"
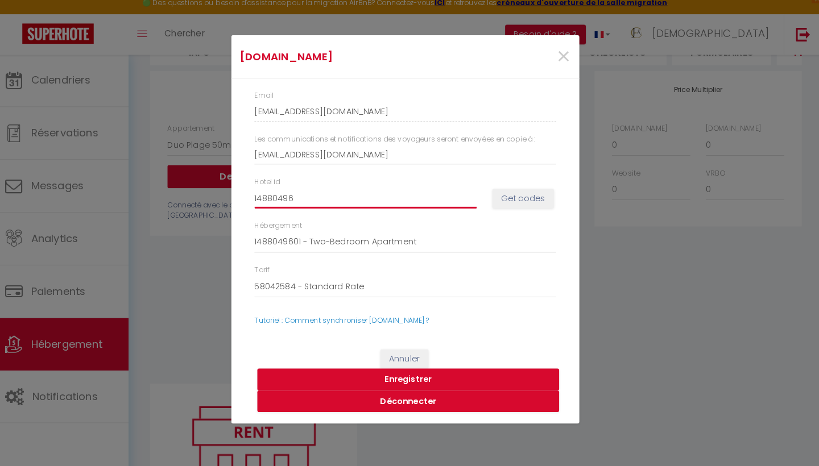
drag, startPoint x: 298, startPoint y: 197, endPoint x: 229, endPoint y: 197, distance: 69.4
click at [239, 197] on div "Email [EMAIL_ADDRESS][DOMAIN_NAME] Les communications et notifications des voya…" at bounding box center [409, 212] width 341 height 254
drag, startPoint x: 292, startPoint y: 193, endPoint x: 223, endPoint y: 193, distance: 69.4
click at [223, 193] on div "[DOMAIN_NAME] × Email [EMAIL_ADDRESS][DOMAIN_NAME] Les communications et notifi…" at bounding box center [409, 233] width 819 height 466
click at [262, 192] on input "14880496" at bounding box center [371, 202] width 218 height 20
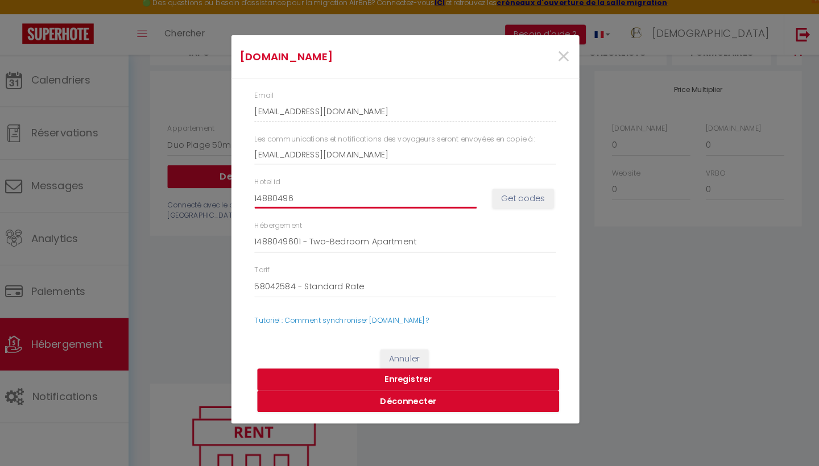
click at [262, 192] on input "14880496" at bounding box center [371, 202] width 218 height 20
paste input "/Users/jemaconciergerie/Pictures/Photos Library.photoslibrary/originals/A/AFFDB…"
type input "/Users/jemaconciergerie/Pictures/Photos Library.photoslibrary/originals/A/AFFDB…"
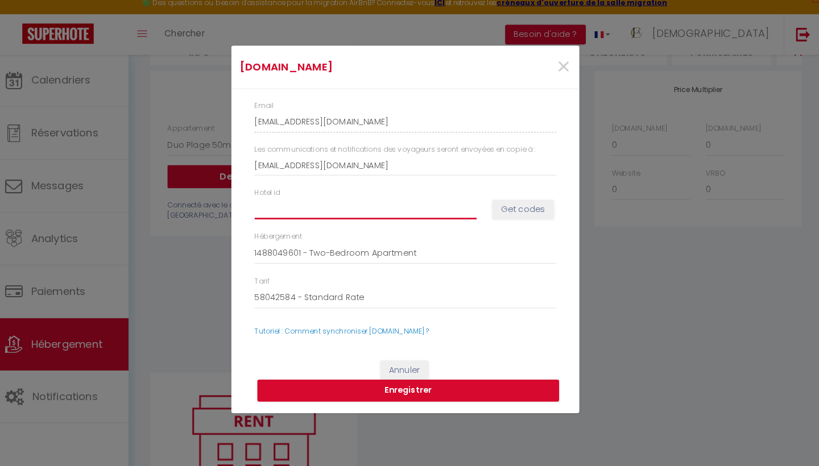
paste input "14880496"
type input "14880496"
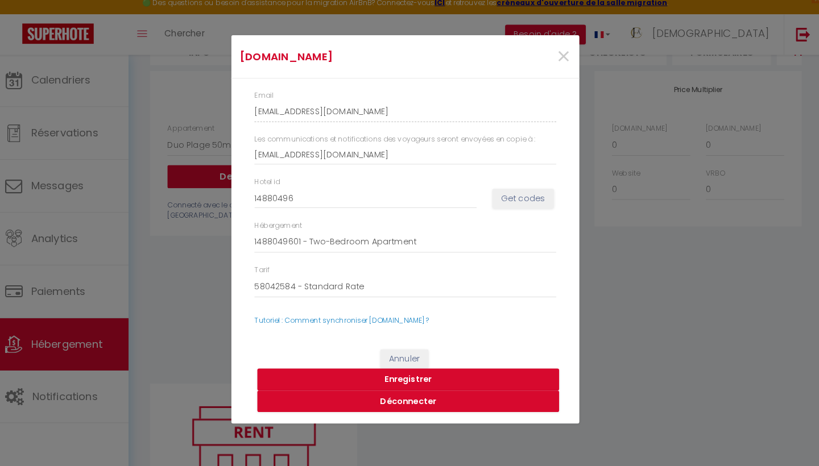
click at [514, 198] on button "Get codes" at bounding box center [525, 202] width 60 height 19
click at [510, 194] on button "Get codes" at bounding box center [525, 202] width 60 height 19
drag, startPoint x: 303, startPoint y: 197, endPoint x: 215, endPoint y: 197, distance: 88.1
click at [215, 197] on div "[DOMAIN_NAME] × Email [EMAIL_ADDRESS][DOMAIN_NAME] Les communications et notifi…" at bounding box center [409, 233] width 819 height 466
drag, startPoint x: 291, startPoint y: 192, endPoint x: 249, endPoint y: 192, distance: 42.1
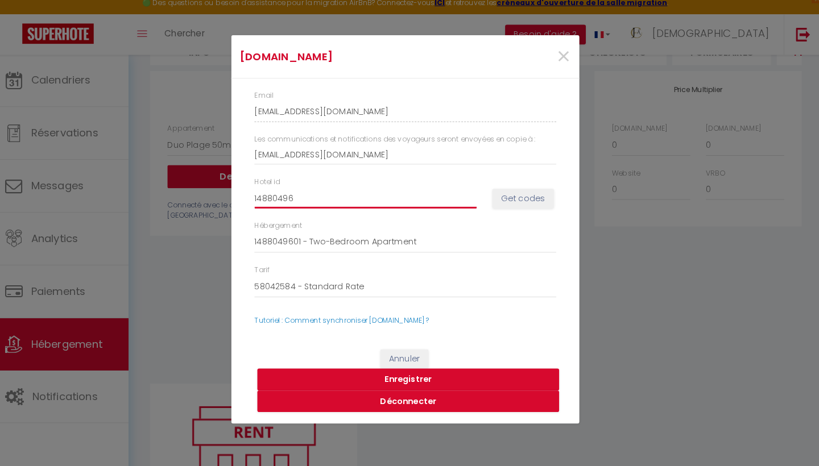
click at [254, 192] on div "Hotel id 14880496" at bounding box center [370, 196] width 233 height 31
click at [278, 192] on input "14880496" at bounding box center [371, 202] width 218 height 20
click at [514, 196] on button "Get codes" at bounding box center [525, 202] width 60 height 19
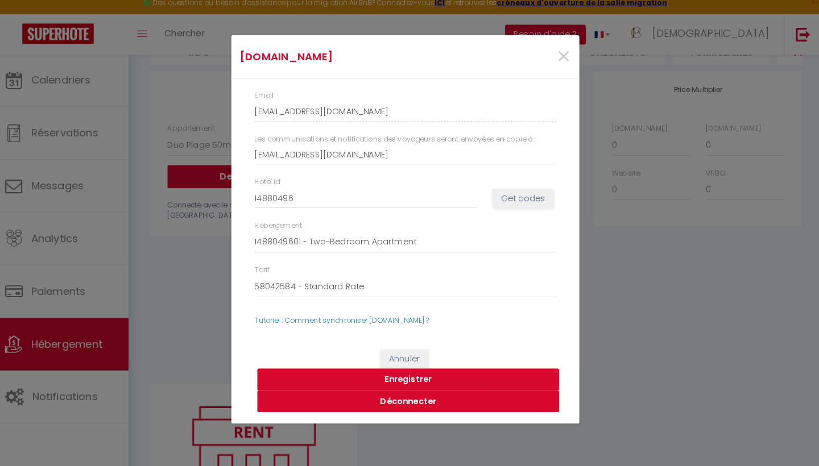
click at [510, 194] on button "Get codes" at bounding box center [525, 202] width 60 height 19
click at [395, 370] on button "Enregistrer" at bounding box center [412, 381] width 296 height 22
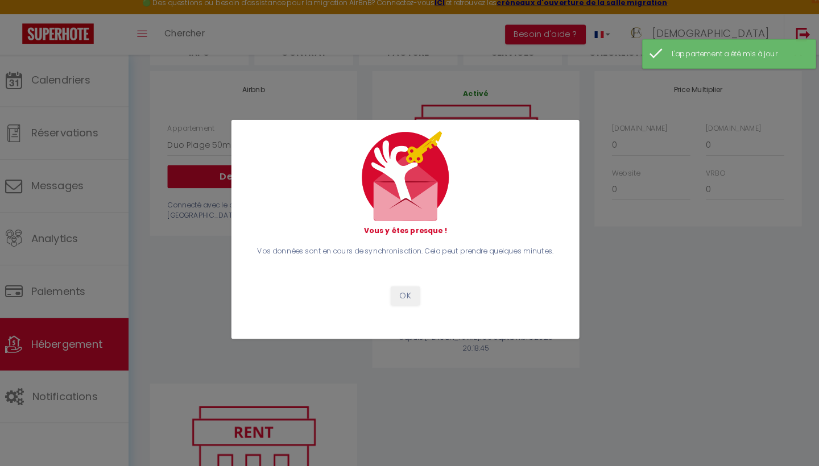
click at [396, 289] on button "OK" at bounding box center [409, 298] width 28 height 19
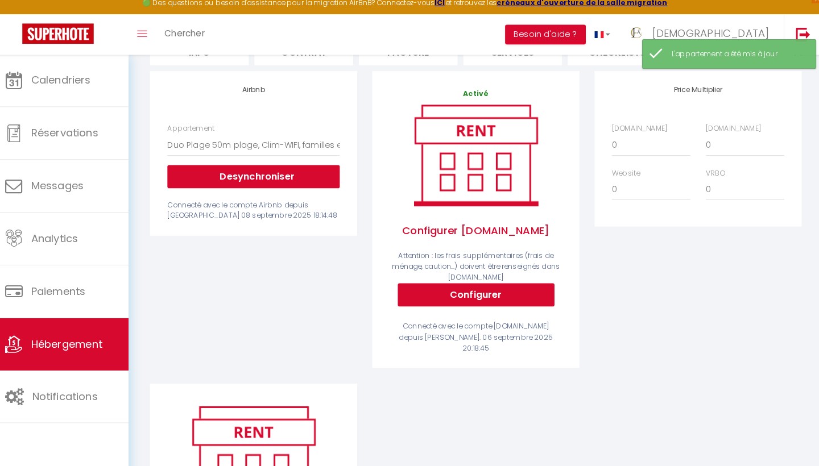
click at [60, 338] on span "Hébergement" at bounding box center [78, 345] width 70 height 14
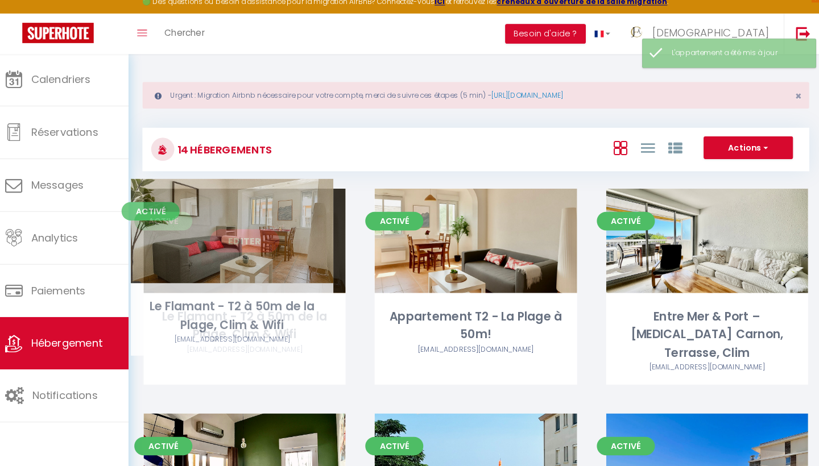
click at [237, 234] on link "Editer" at bounding box center [252, 245] width 68 height 23
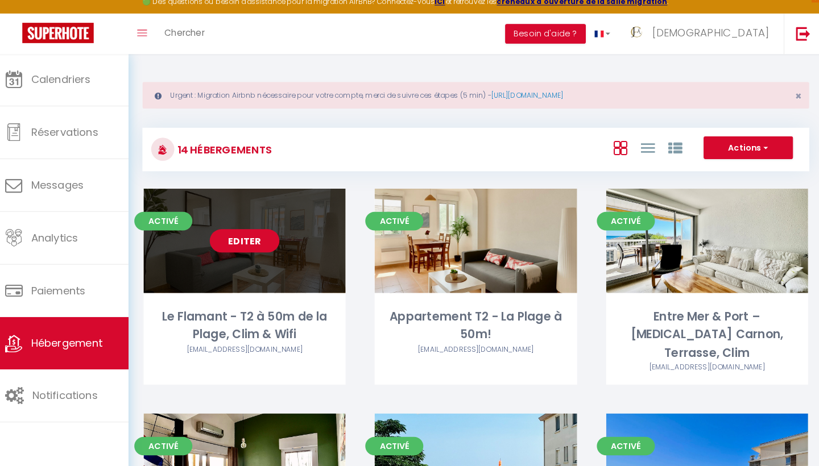
click at [242, 234] on link "Editer" at bounding box center [252, 245] width 68 height 23
select select "3"
select select "2"
select select "1"
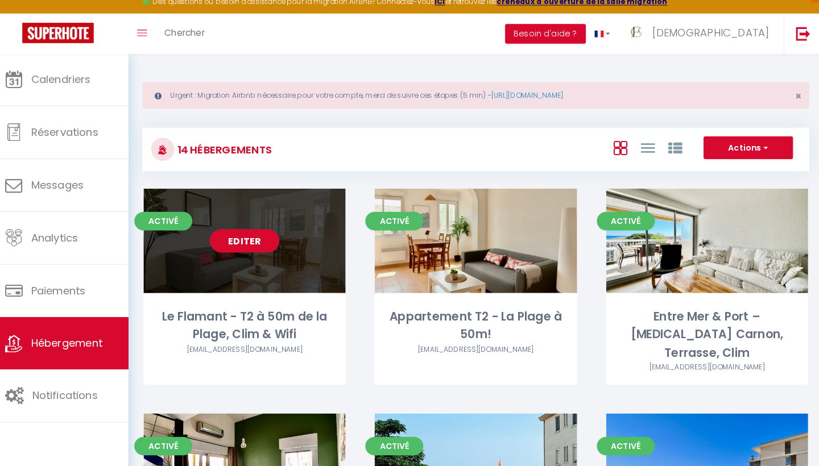
select select "28"
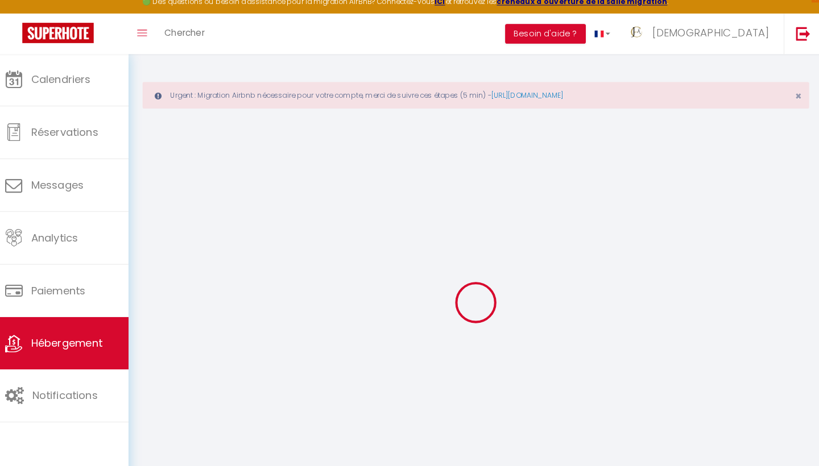
select select
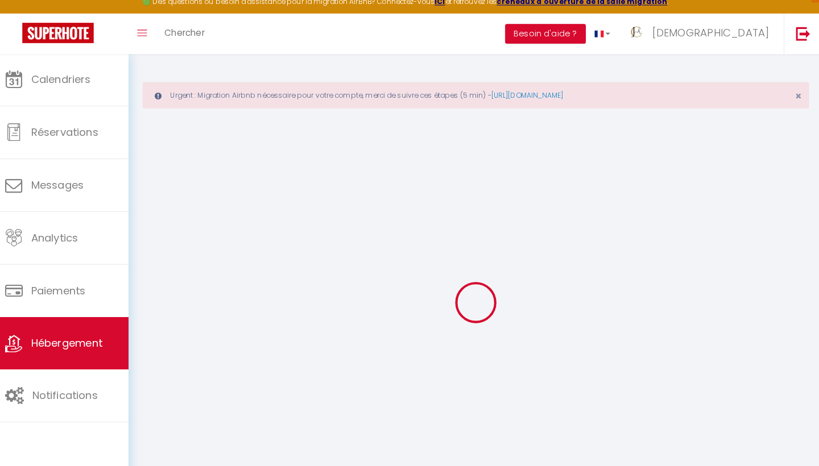
select select
checkbox input "false"
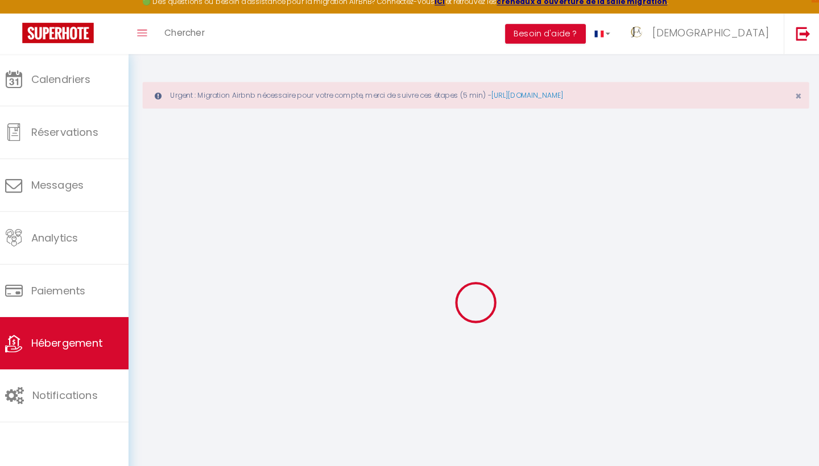
select select
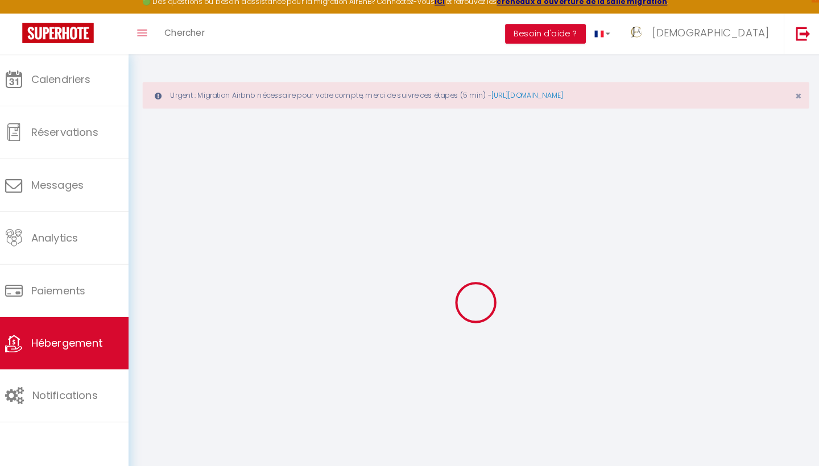
select select
checkbox input "false"
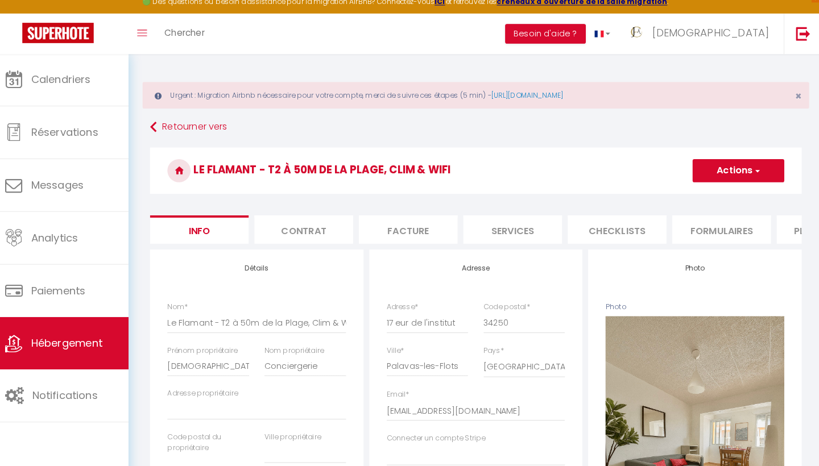
click at [780, 227] on li "Plateformes" at bounding box center [821, 234] width 97 height 28
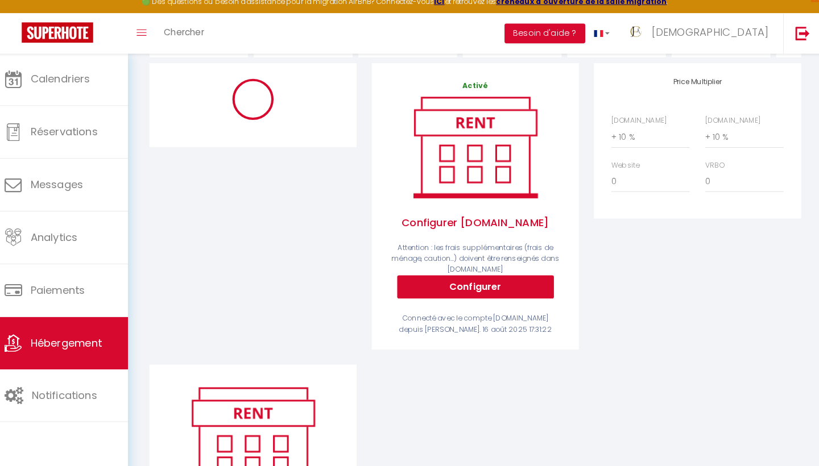
scroll to position [183, 0]
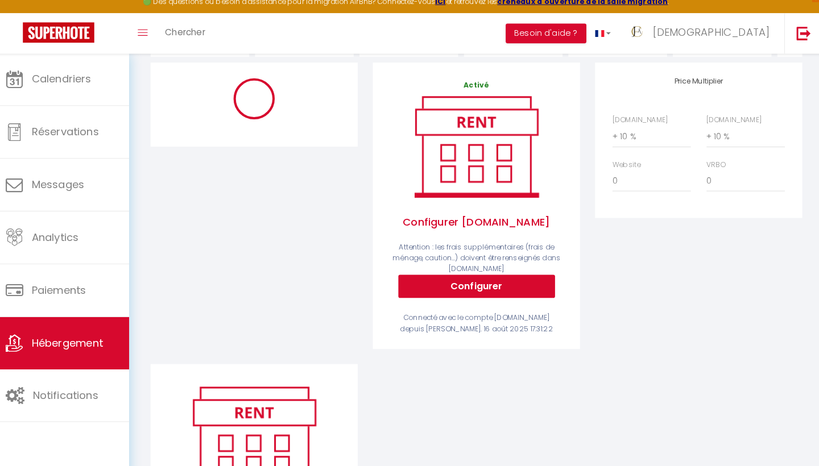
click at [475, 280] on button "Configurer" at bounding box center [479, 290] width 154 height 23
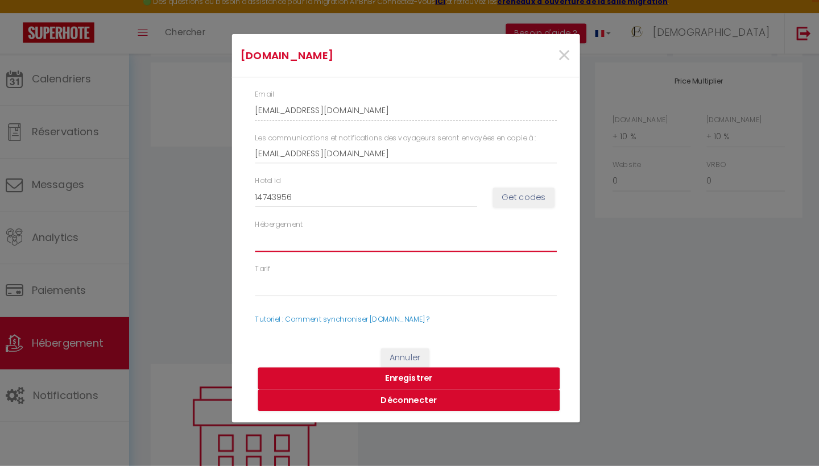
drag, startPoint x: 359, startPoint y: 234, endPoint x: 273, endPoint y: 193, distance: 95.9
click at [273, 192] on div "Email [EMAIL_ADDRESS][DOMAIN_NAME] Les communications et notifications des voya…" at bounding box center [409, 212] width 341 height 254
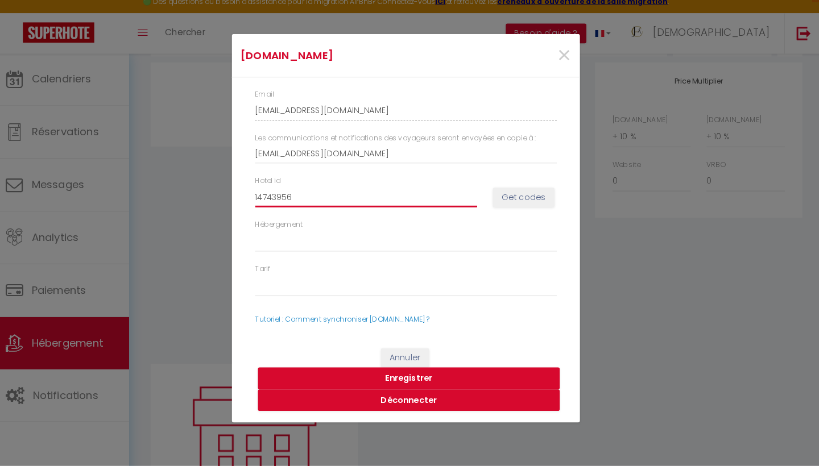
click at [285, 192] on input "14743956" at bounding box center [371, 202] width 218 height 20
paste input "88049"
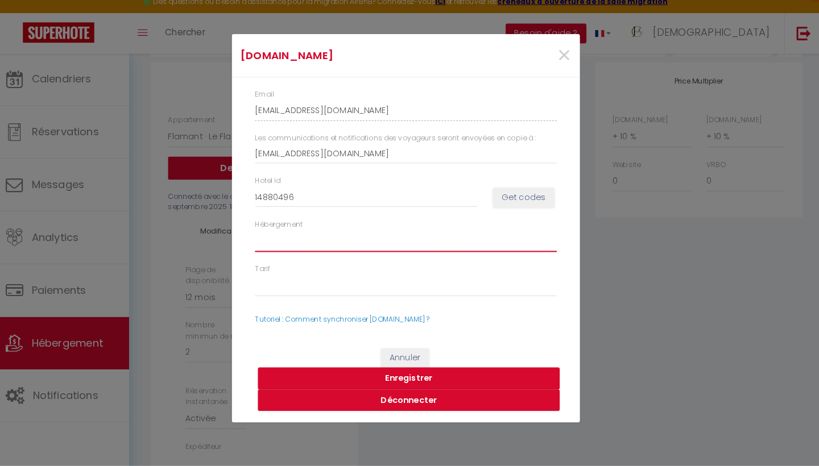
click at [502, 318] on div "Email [EMAIL_ADDRESS][DOMAIN_NAME] Les communications et notifications des voya…" at bounding box center [409, 212] width 341 height 254
click at [416, 391] on button "Déconnecter" at bounding box center [412, 402] width 296 height 22
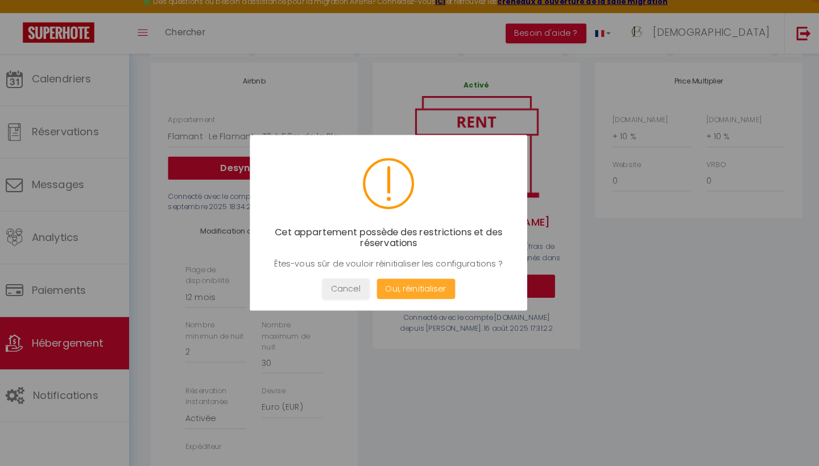
click at [405, 283] on button "Oui, réinitialiser" at bounding box center [419, 293] width 77 height 20
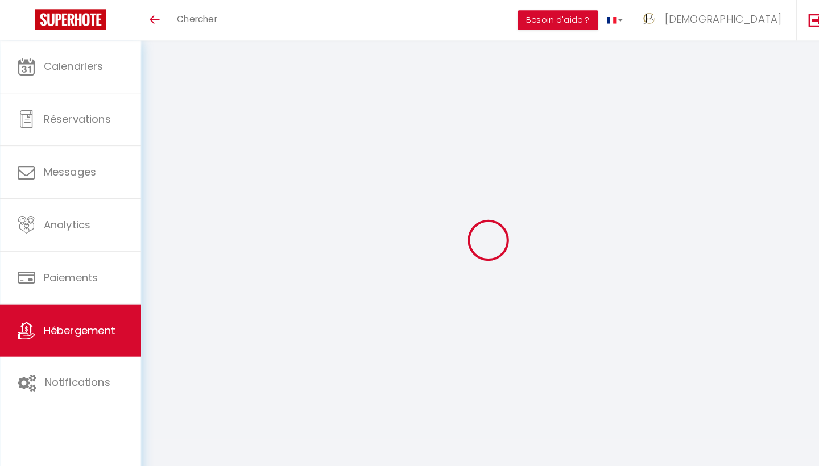
select select "16784-1476564397946789428"
type input "[EMAIL_ADDRESS][DOMAIN_NAME]"
select select
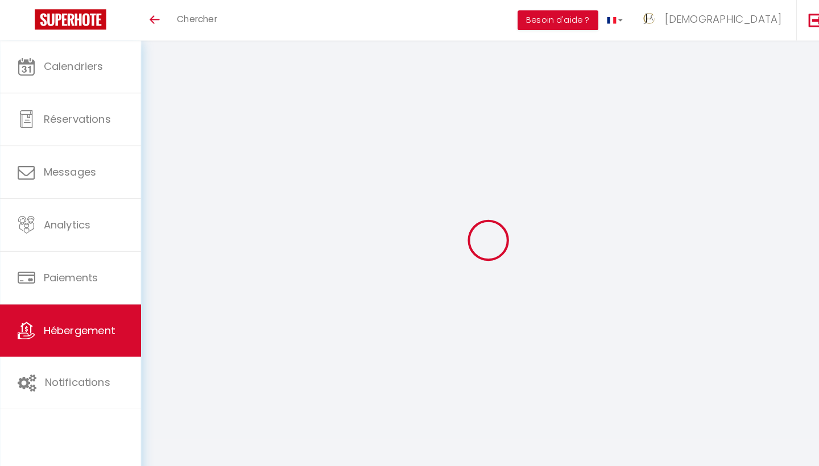
select select
select select "+ 10 %"
select select
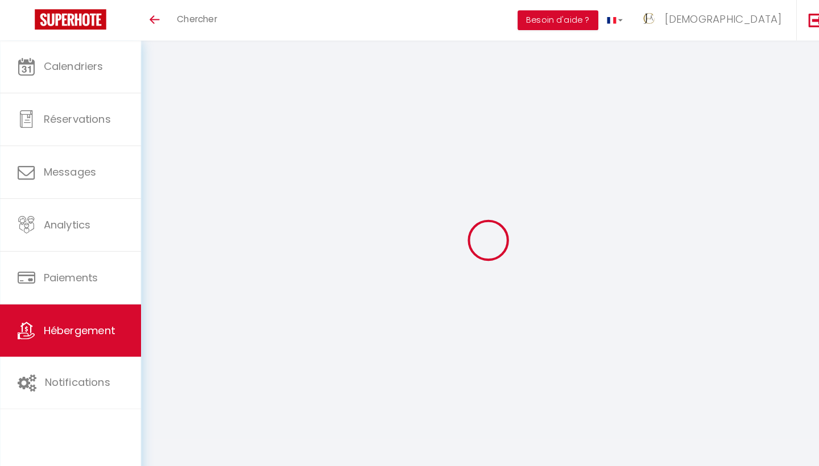
select select
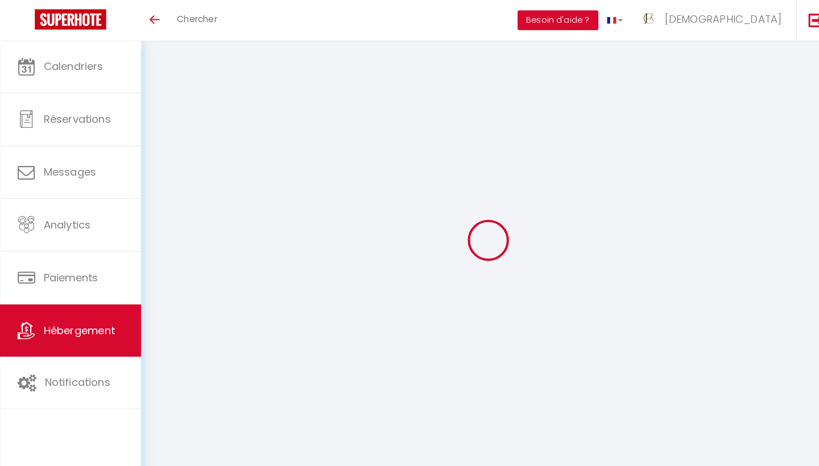
scroll to position [39, 0]
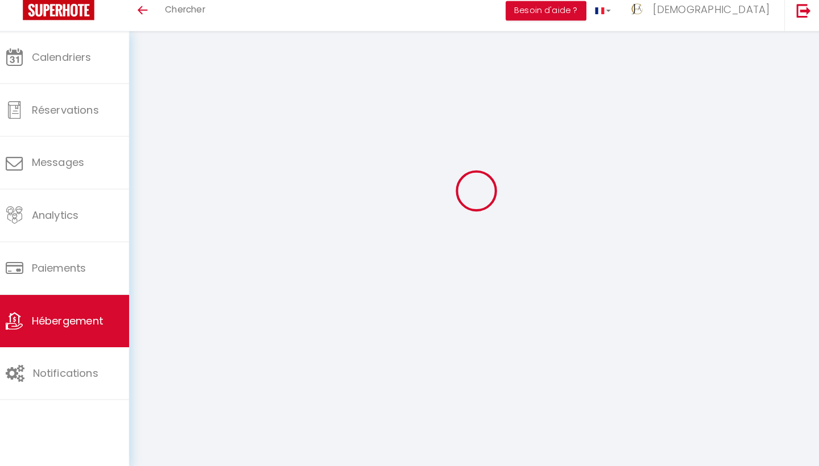
select select
select select "365"
select select "EUR"
select select
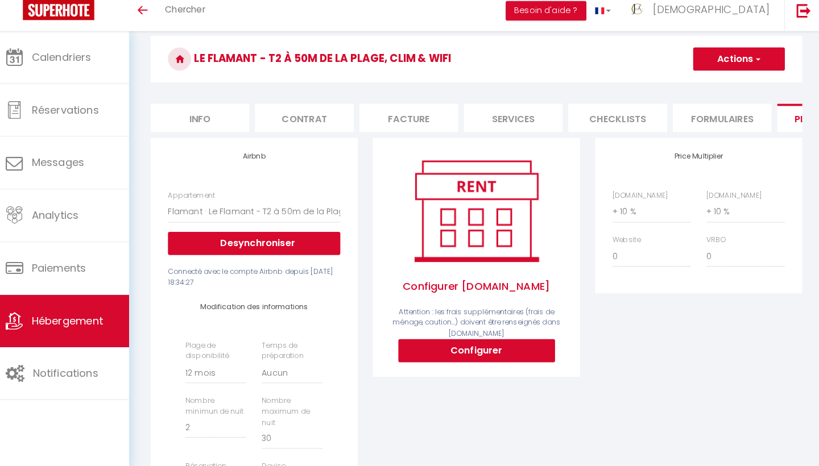
click at [473, 342] on button "Configurer" at bounding box center [479, 353] width 154 height 23
select select
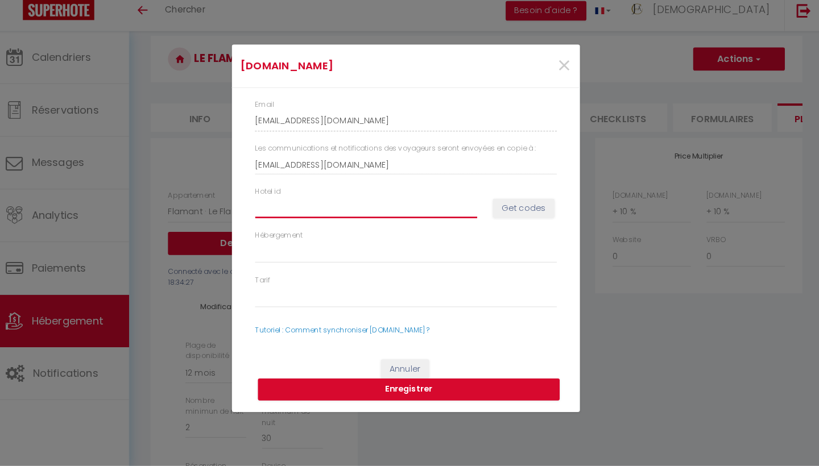
click at [293, 205] on input "Hotel id" at bounding box center [371, 213] width 218 height 20
paste input "14880496"
type input "14880496"
select select
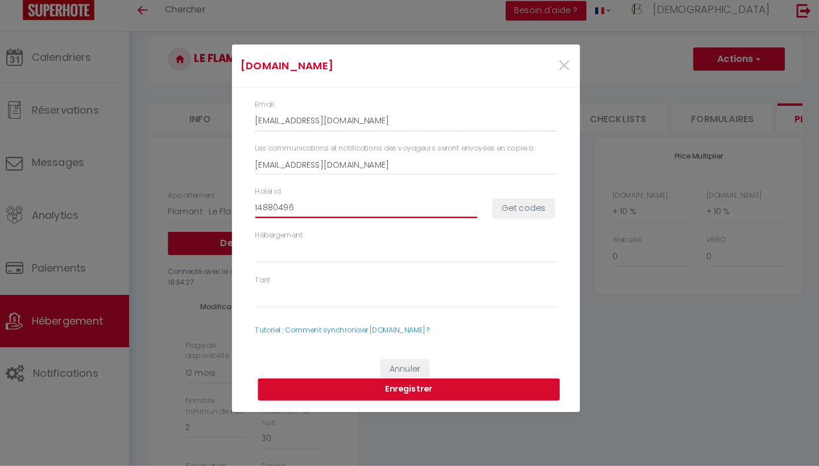
select select
type input "14880496"
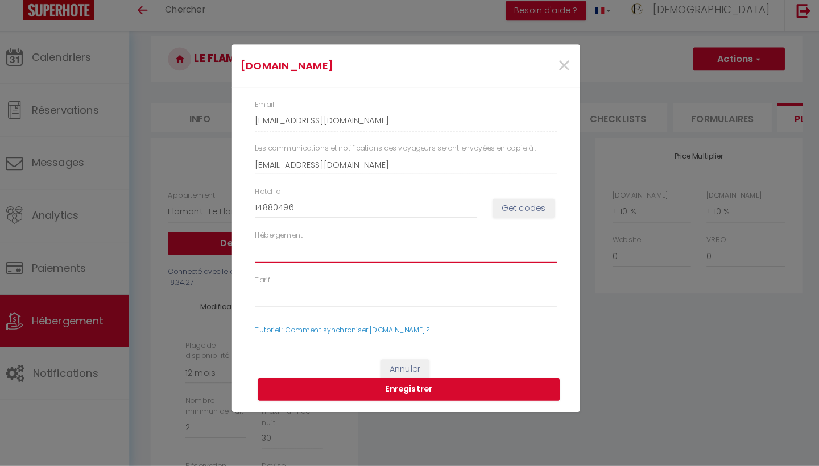
click at [276, 246] on select "Hébergement" at bounding box center [410, 257] width 296 height 22
click at [264, 246] on select "Hébergement" at bounding box center [410, 257] width 296 height 22
click at [274, 247] on select "Hébergement" at bounding box center [410, 257] width 296 height 22
click at [510, 204] on button "Get codes" at bounding box center [525, 213] width 60 height 19
select select
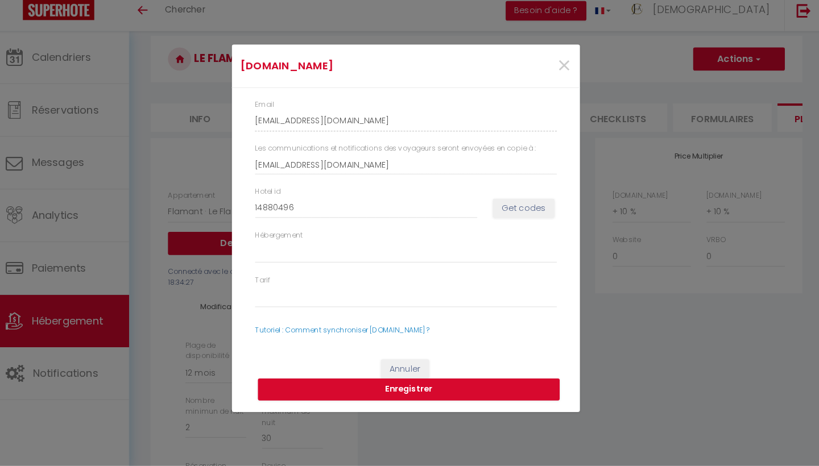
select select
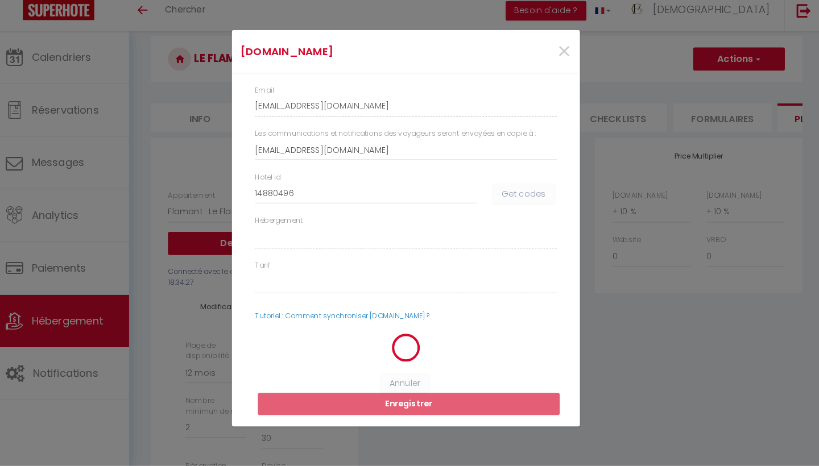
select select
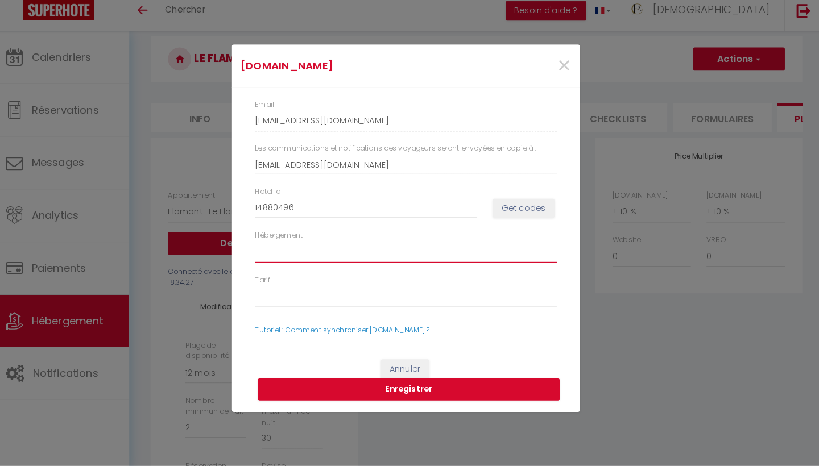
click at [286, 251] on select "Hébergement" at bounding box center [410, 257] width 296 height 22
click at [516, 204] on button "Get codes" at bounding box center [525, 213] width 60 height 19
select select
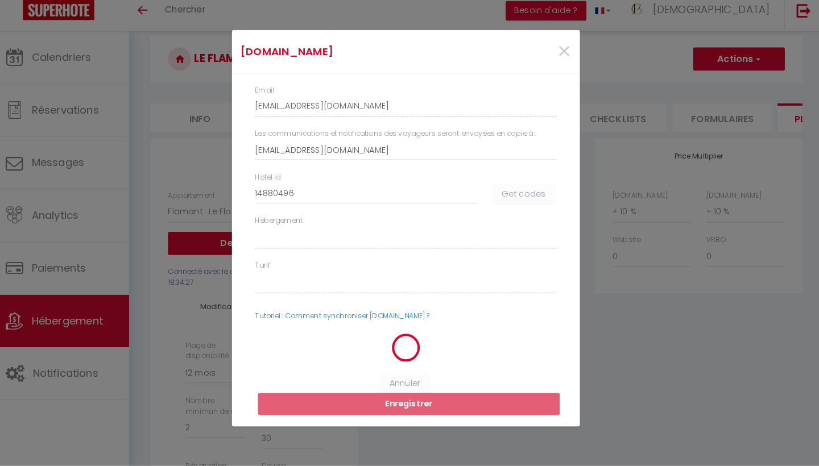
select select
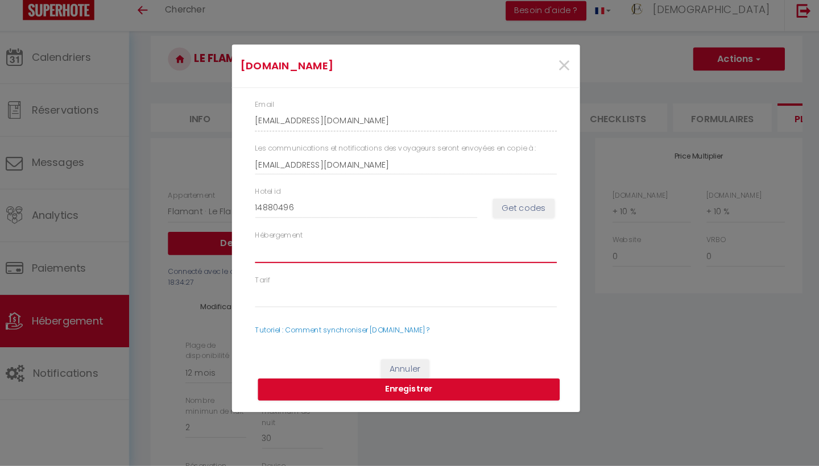
click at [286, 246] on select "Hébergement" at bounding box center [410, 257] width 296 height 22
click at [266, 252] on select "Hébergement" at bounding box center [410, 257] width 296 height 22
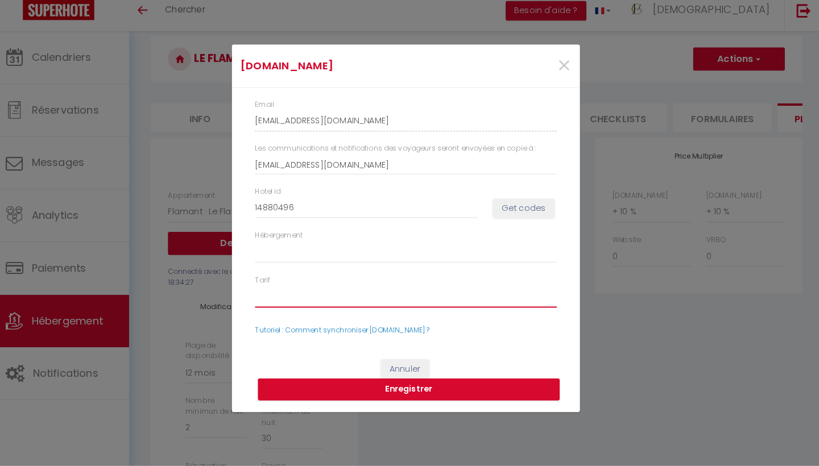
click at [270, 299] on select "Tarif" at bounding box center [410, 300] width 296 height 22
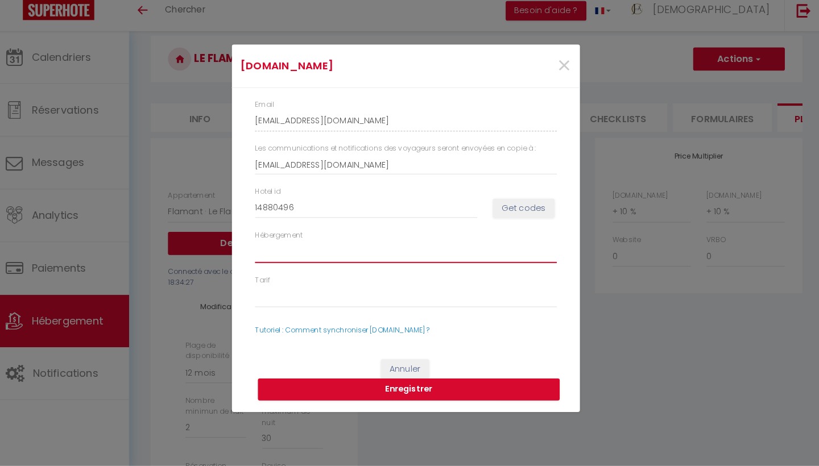
click at [274, 248] on select "Hébergement" at bounding box center [410, 257] width 296 height 22
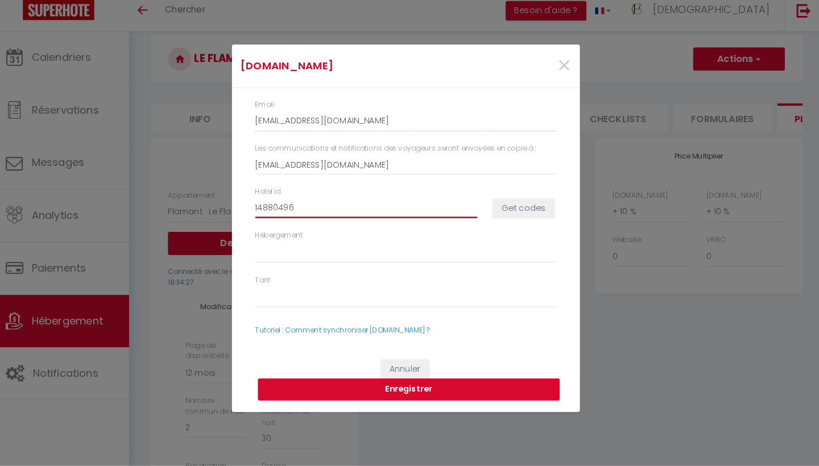
drag, startPoint x: 303, startPoint y: 206, endPoint x: 242, endPoint y: 205, distance: 60.9
click at [254, 205] on div "Hotel id 14880496" at bounding box center [370, 207] width 233 height 31
paste input "74395"
type input "14743956"
select select
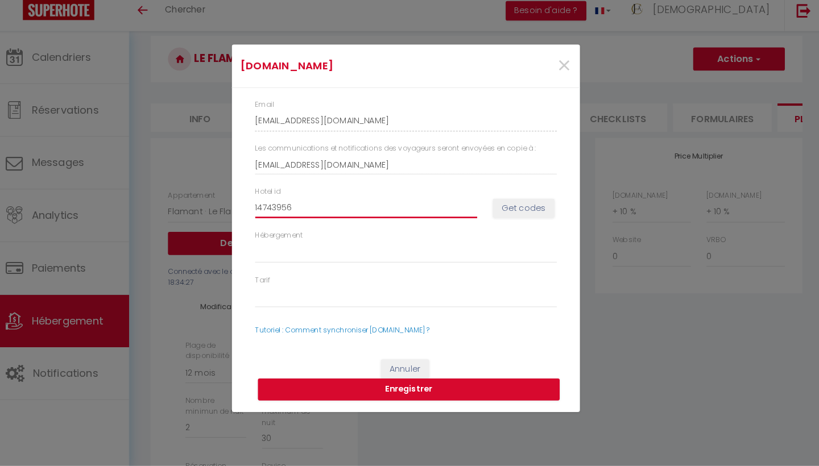
select select
type input "14743956"
click at [514, 205] on button "Get codes" at bounding box center [525, 213] width 60 height 19
select select
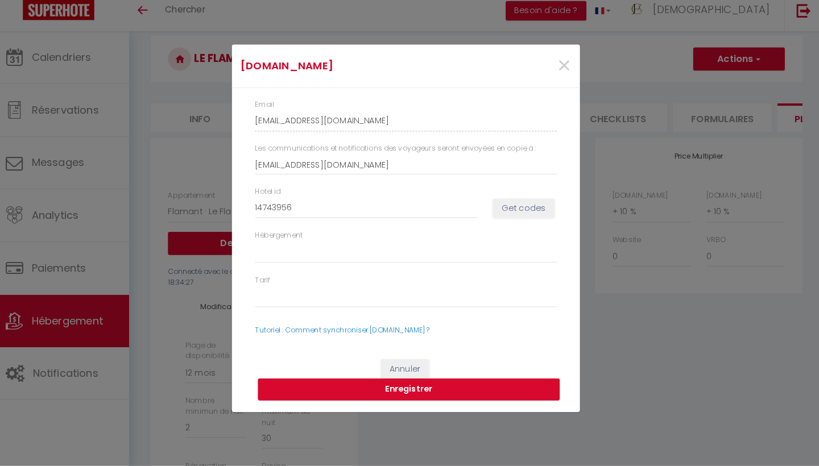
select select
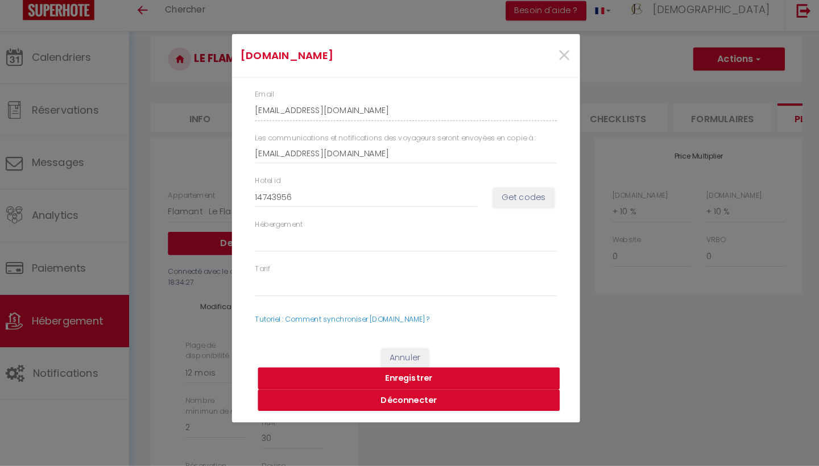
click at [401, 370] on button "Enregistrer" at bounding box center [412, 381] width 296 height 22
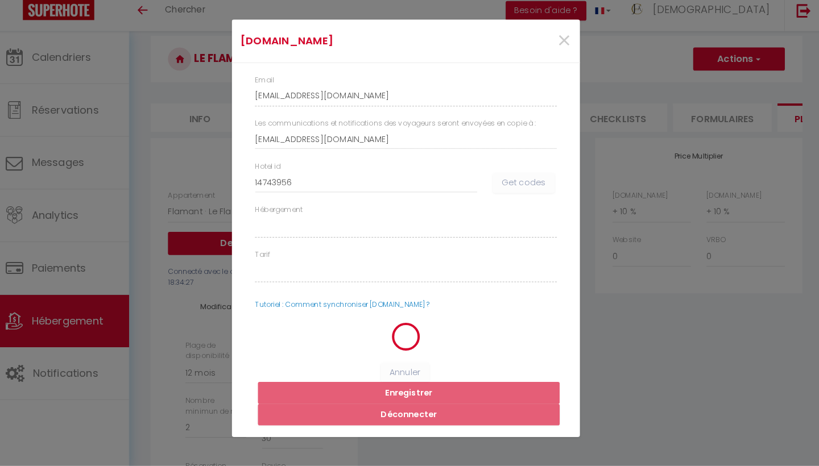
select select
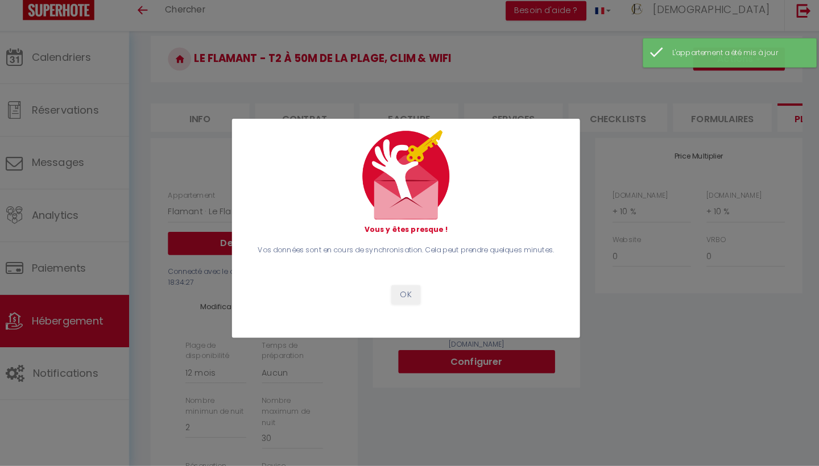
click at [401, 289] on button "OK" at bounding box center [409, 298] width 28 height 19
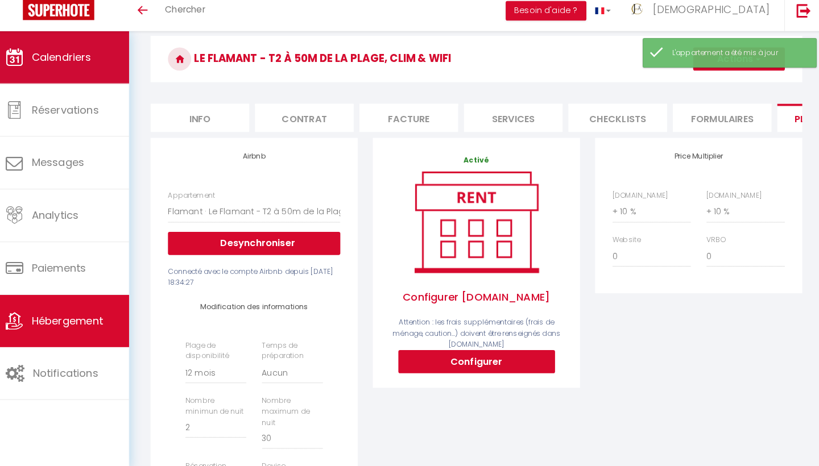
click at [84, 64] on link "Calendriers" at bounding box center [69, 65] width 138 height 51
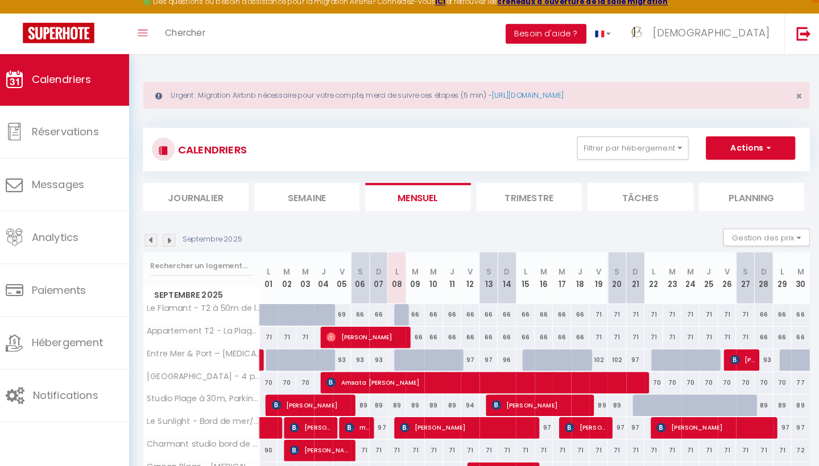
click at [398, 310] on div at bounding box center [407, 318] width 18 height 22
type input "66"
type input "Lun 08 Septembre 2025"
type input "[DATE] Septembre 2025"
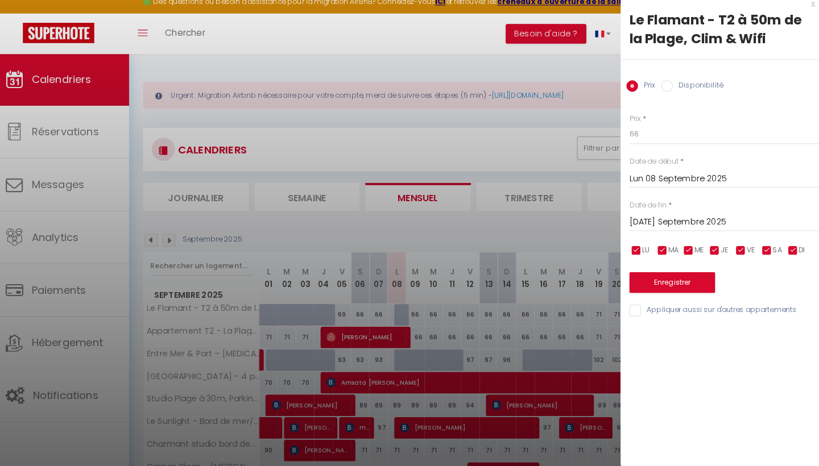
click at [669, 93] on div "Prix Disponibilité" at bounding box center [719, 87] width 199 height 38
click at [657, 93] on div "Prix Disponibilité" at bounding box center [719, 87] width 199 height 38
click at [653, 93] on div "Prix Disponibilité" at bounding box center [719, 87] width 199 height 38
click at [670, 94] on div "Prix Disponibilité" at bounding box center [719, 87] width 199 height 38
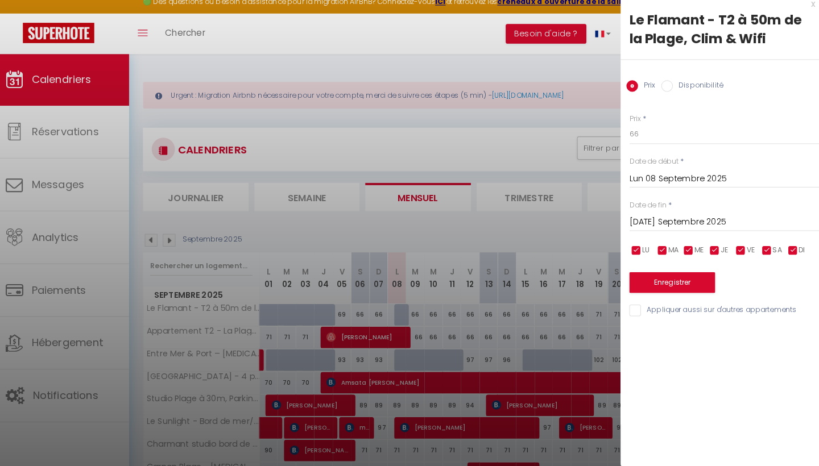
click at [680, 89] on label "Disponibilité" at bounding box center [695, 94] width 49 height 13
click at [671, 89] on input "Disponibilité" at bounding box center [665, 93] width 11 height 11
radio input "true"
radio input "false"
click at [680, 89] on label "Disponibilité" at bounding box center [695, 94] width 49 height 13
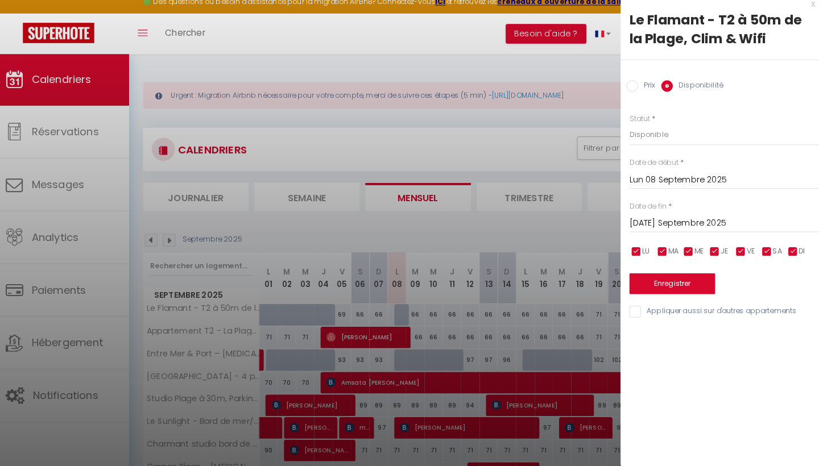
click at [671, 89] on input "Disponibilité" at bounding box center [665, 93] width 11 height 11
click at [638, 284] on button "Enregistrer" at bounding box center [670, 287] width 84 height 20
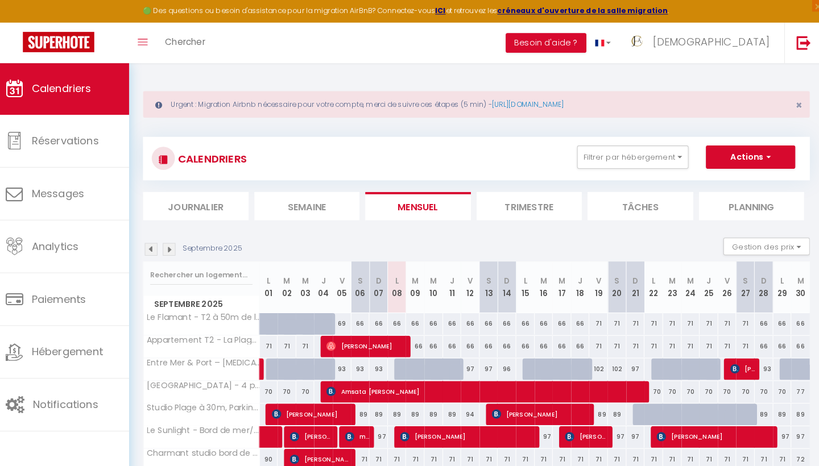
click at [191, 201] on li "Journalier" at bounding box center [204, 202] width 104 height 28
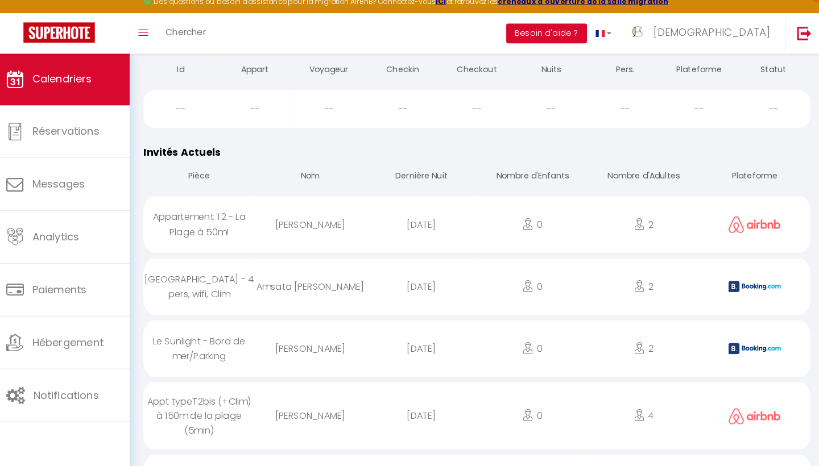
scroll to position [512, 0]
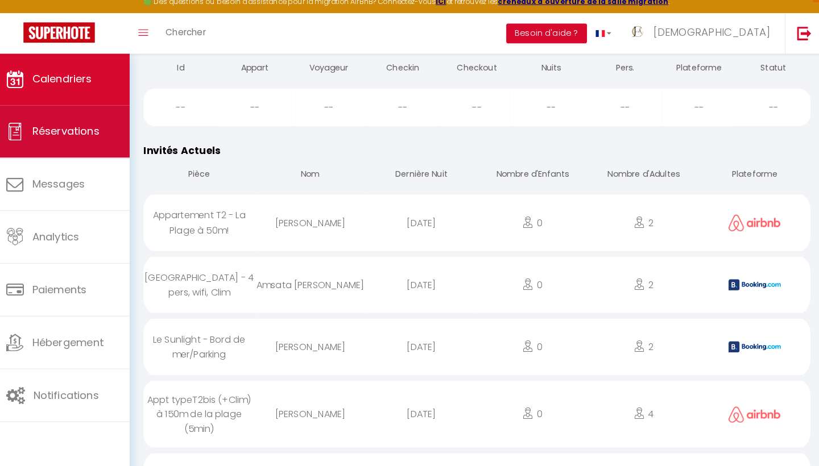
click at [86, 135] on span "Réservations" at bounding box center [76, 138] width 66 height 14
select select "not_cancelled"
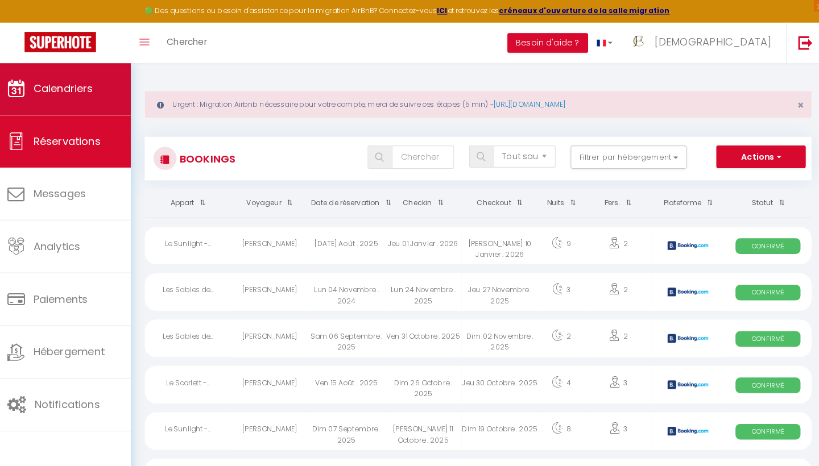
click at [81, 89] on span "Calendriers" at bounding box center [72, 87] width 59 height 14
